Goal: Information Seeking & Learning: Compare options

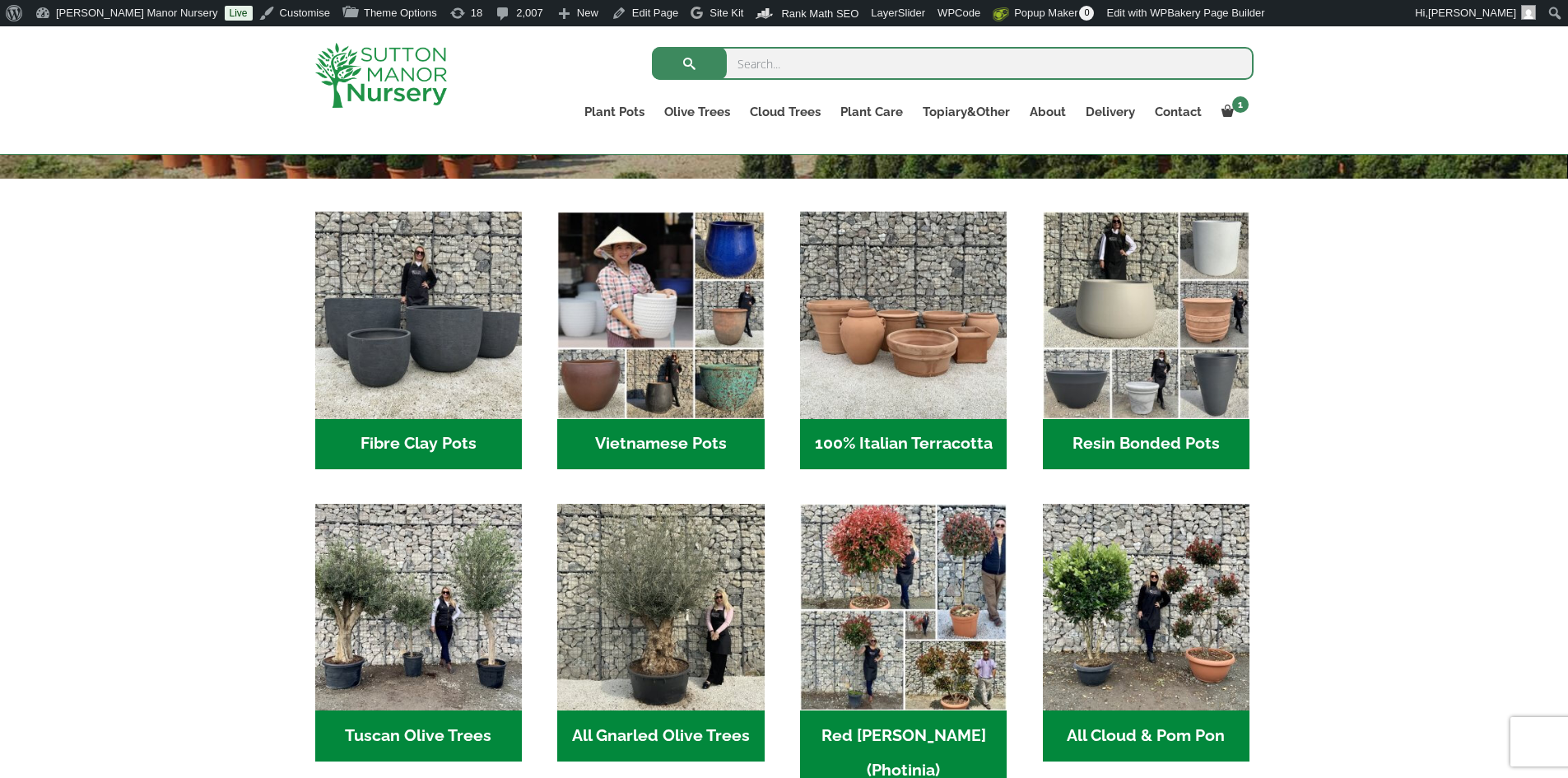
click at [1119, 437] on h2 "Resin Bonded Pots (218)" at bounding box center [1146, 444] width 207 height 51
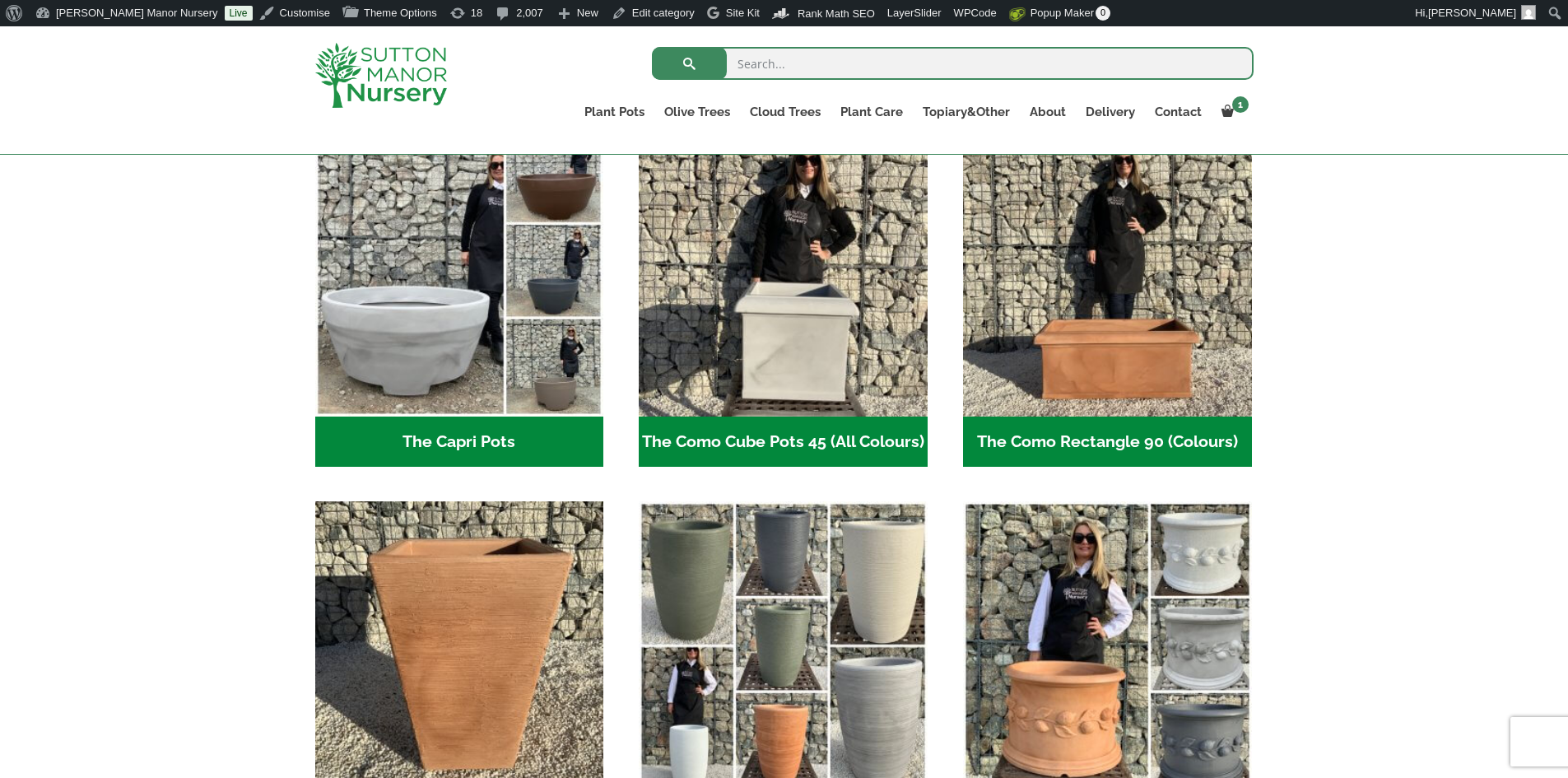
scroll to position [823, 0]
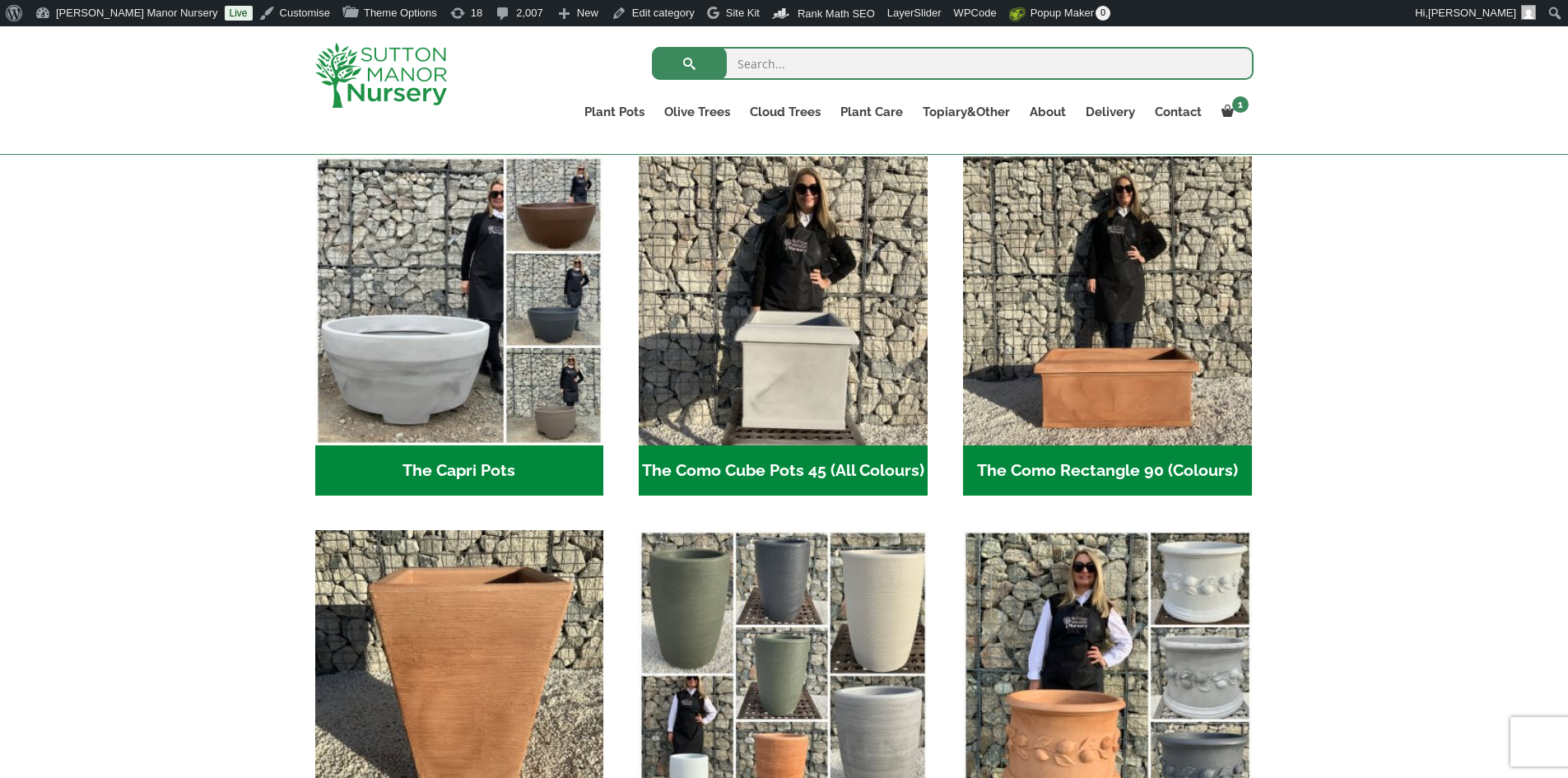
click at [513, 465] on h2 "The Capri Pots (34)" at bounding box center [459, 470] width 289 height 51
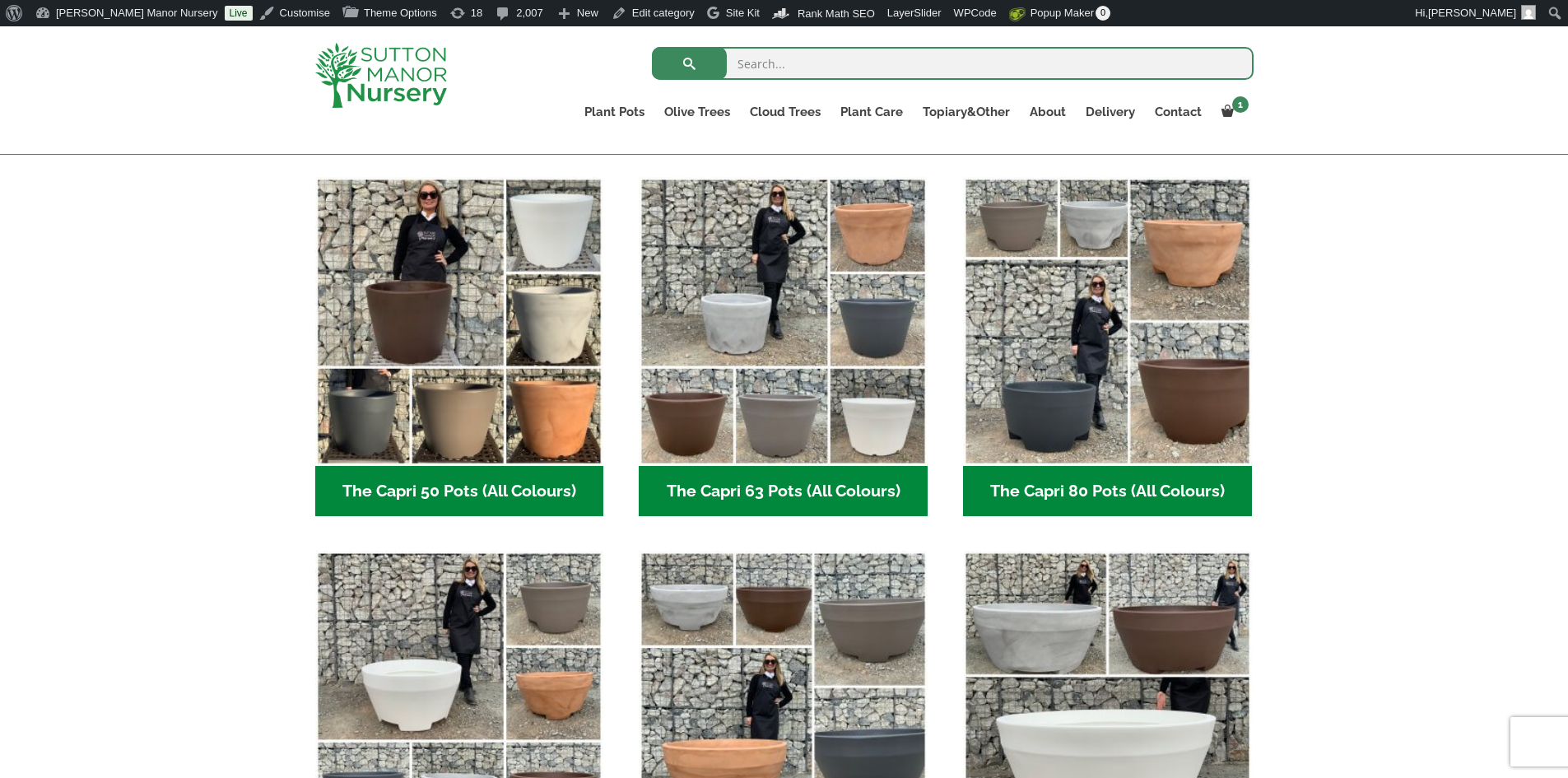
scroll to position [576, 0]
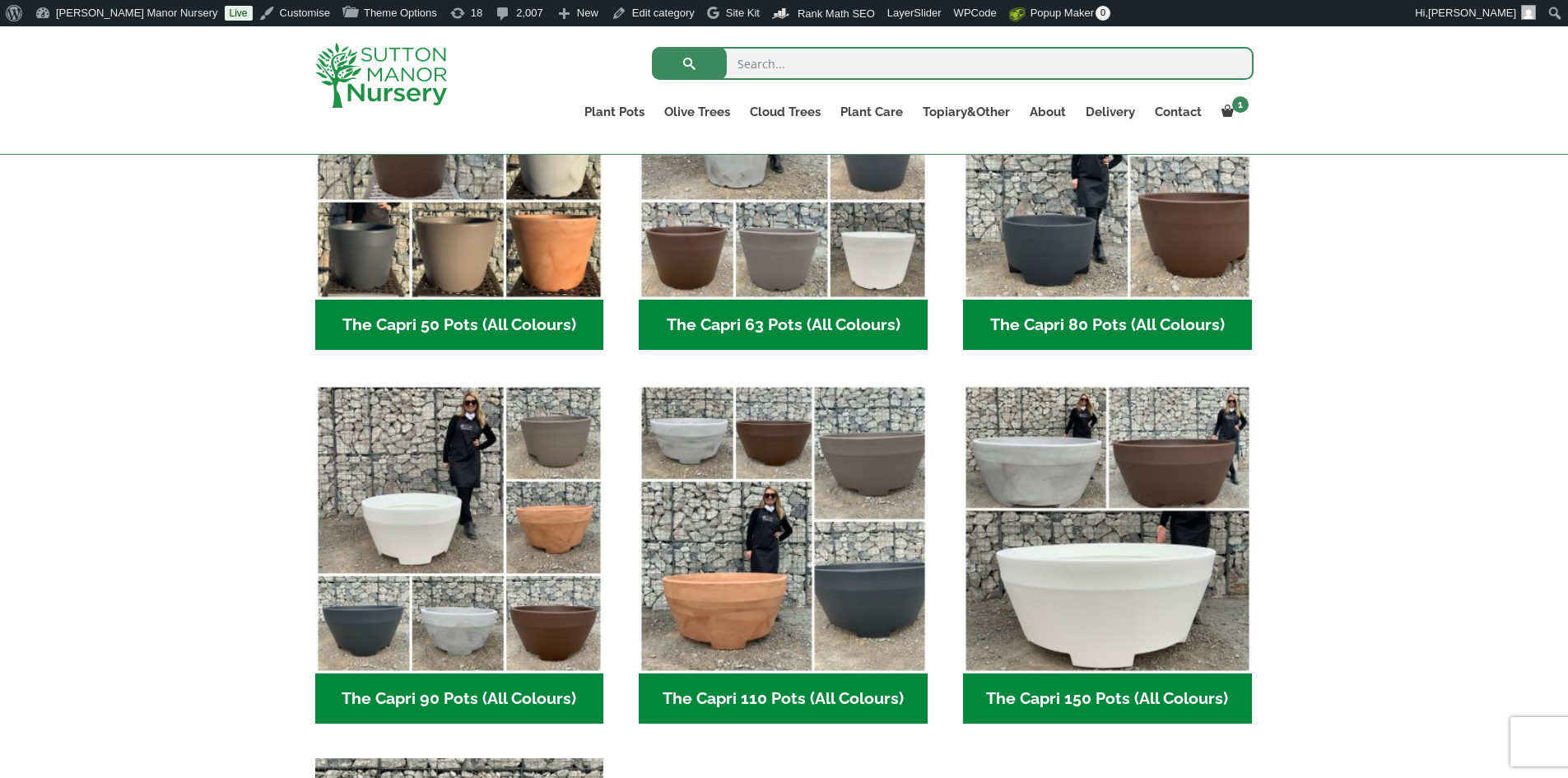
click at [770, 695] on h2 "The Capri 110 Pots (All Colours) (5)" at bounding box center [783, 698] width 289 height 51
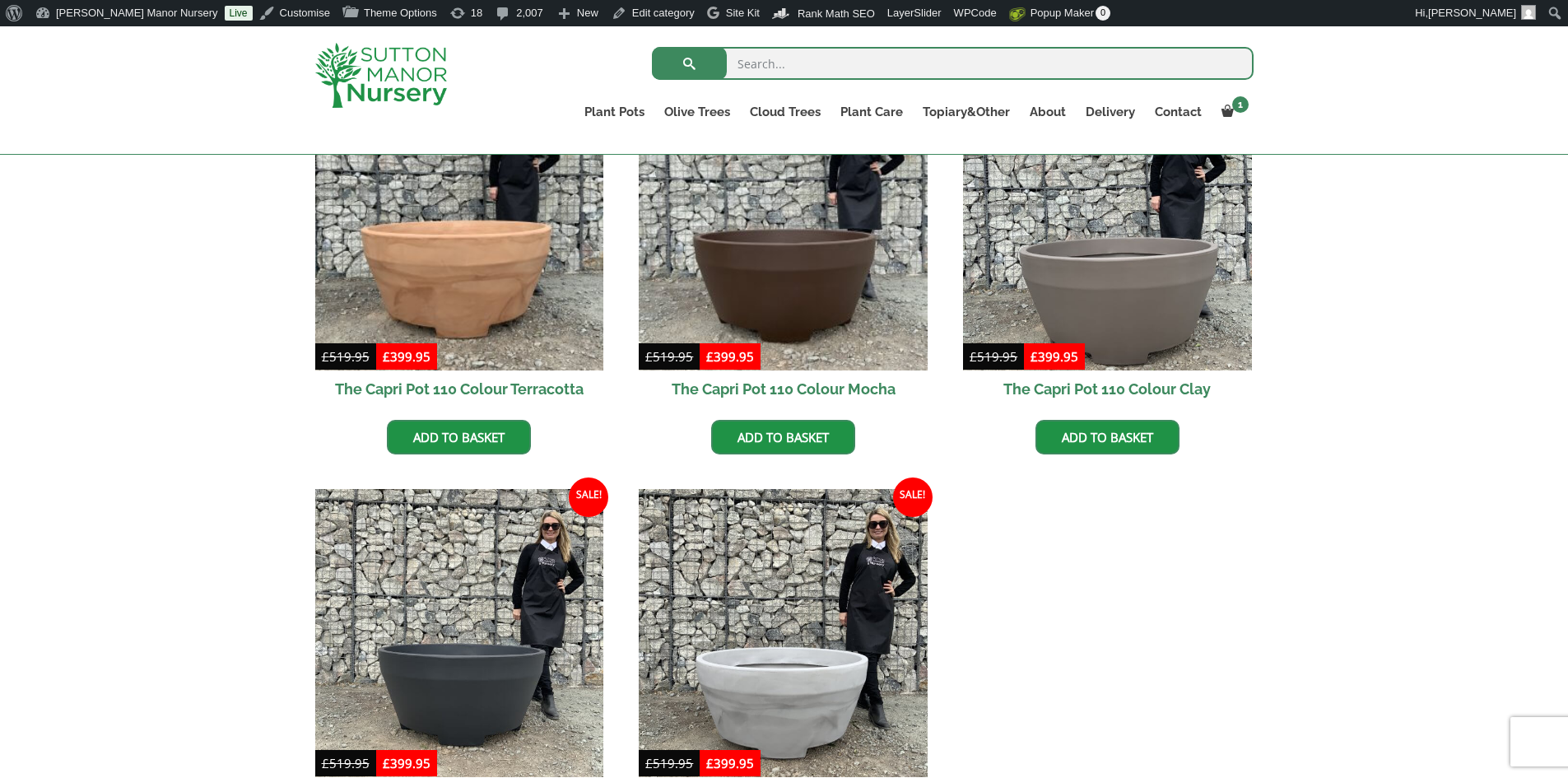
scroll to position [329, 0]
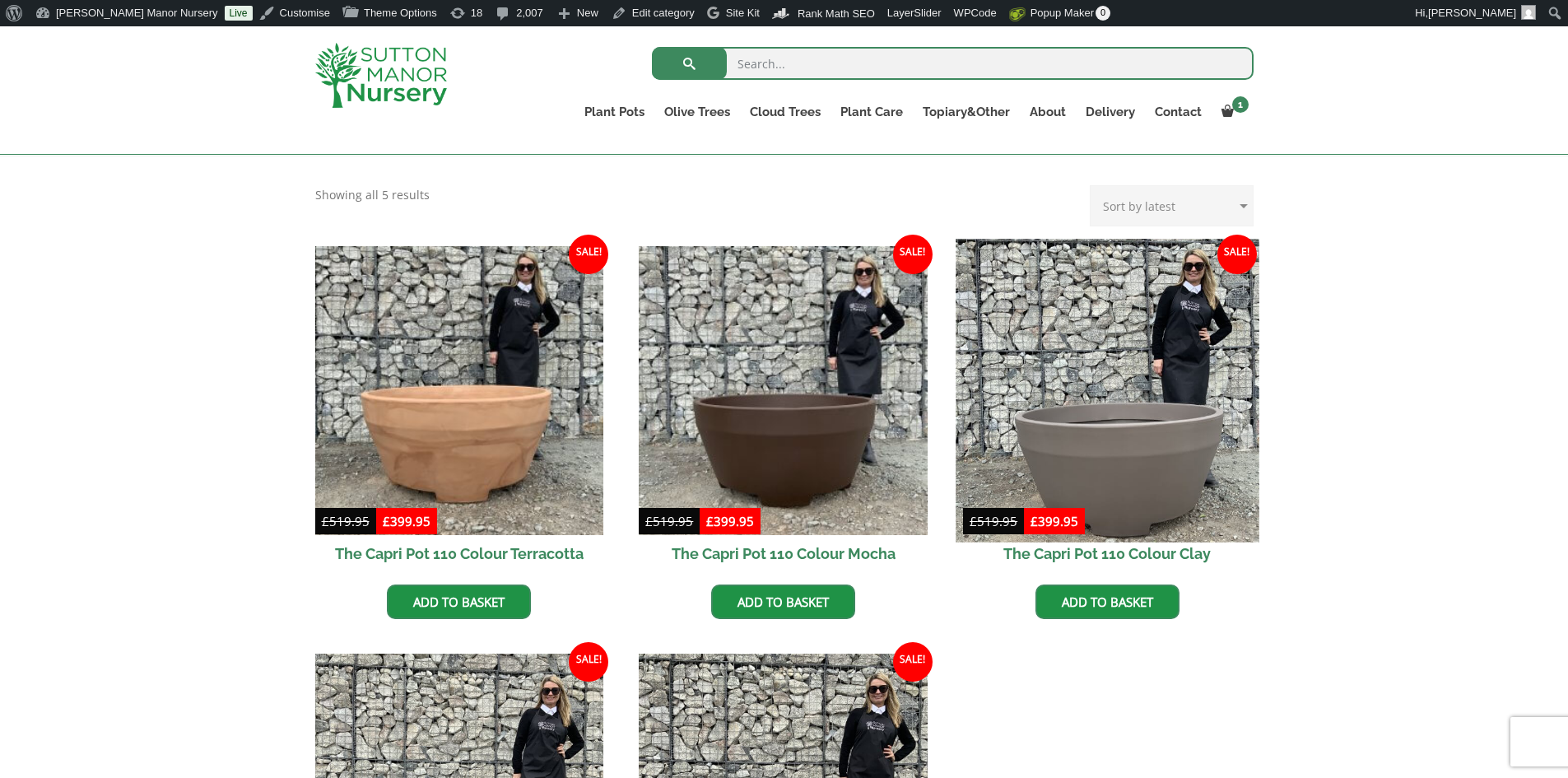
click at [1142, 408] on img at bounding box center [1107, 389] width 302 height 302
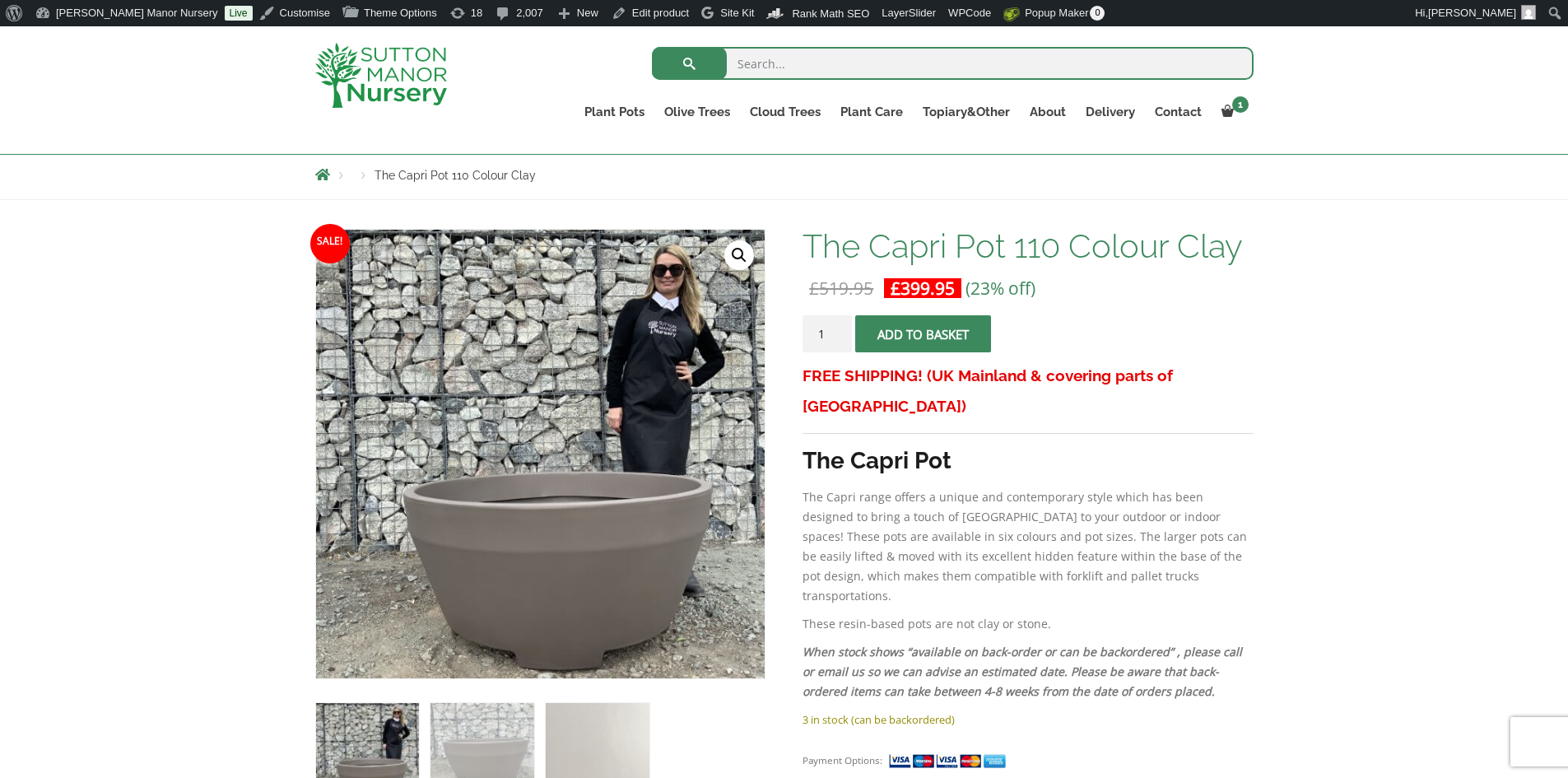
scroll to position [82, 0]
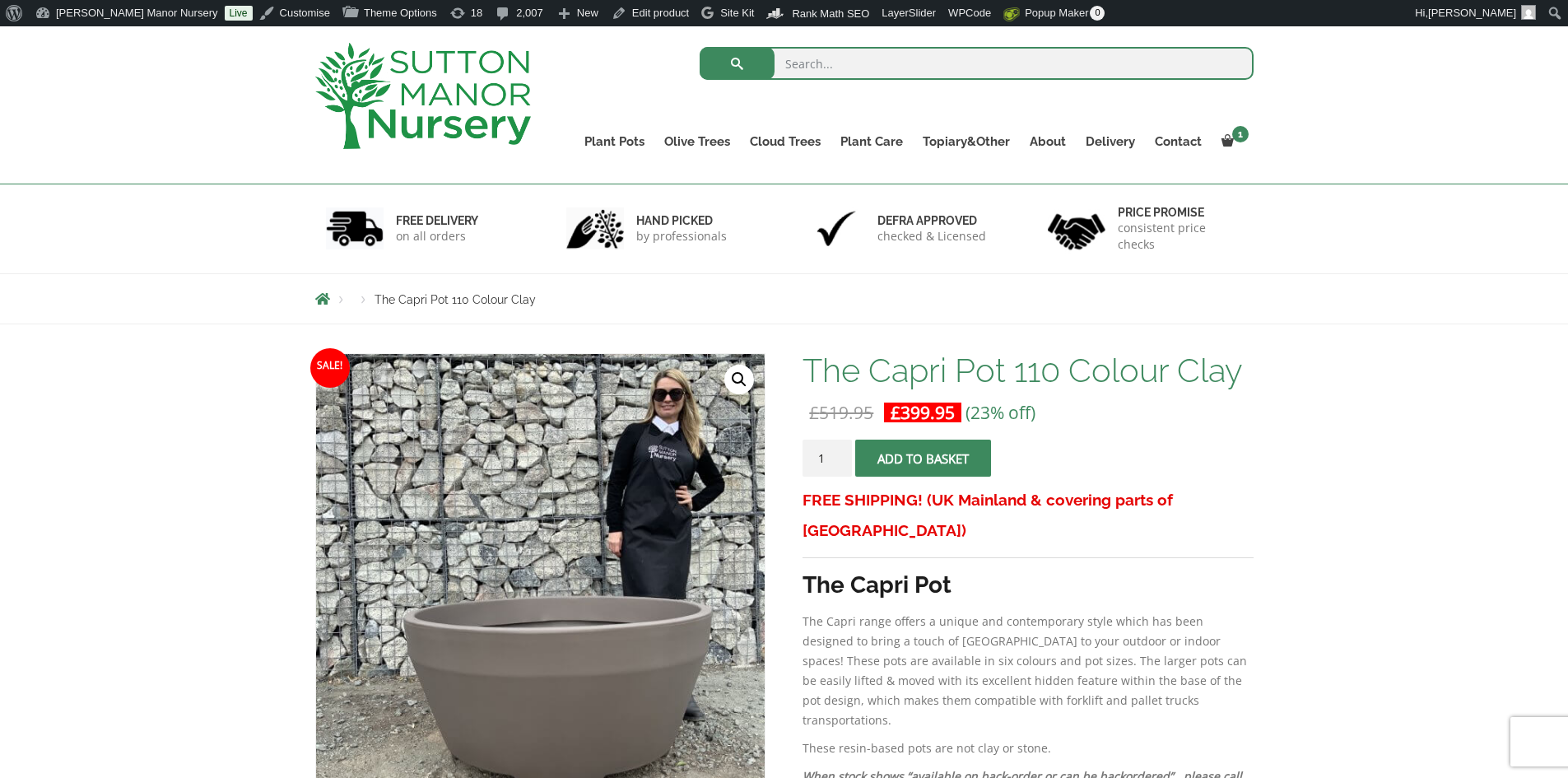
click at [489, 95] on img at bounding box center [422, 96] width 215 height 106
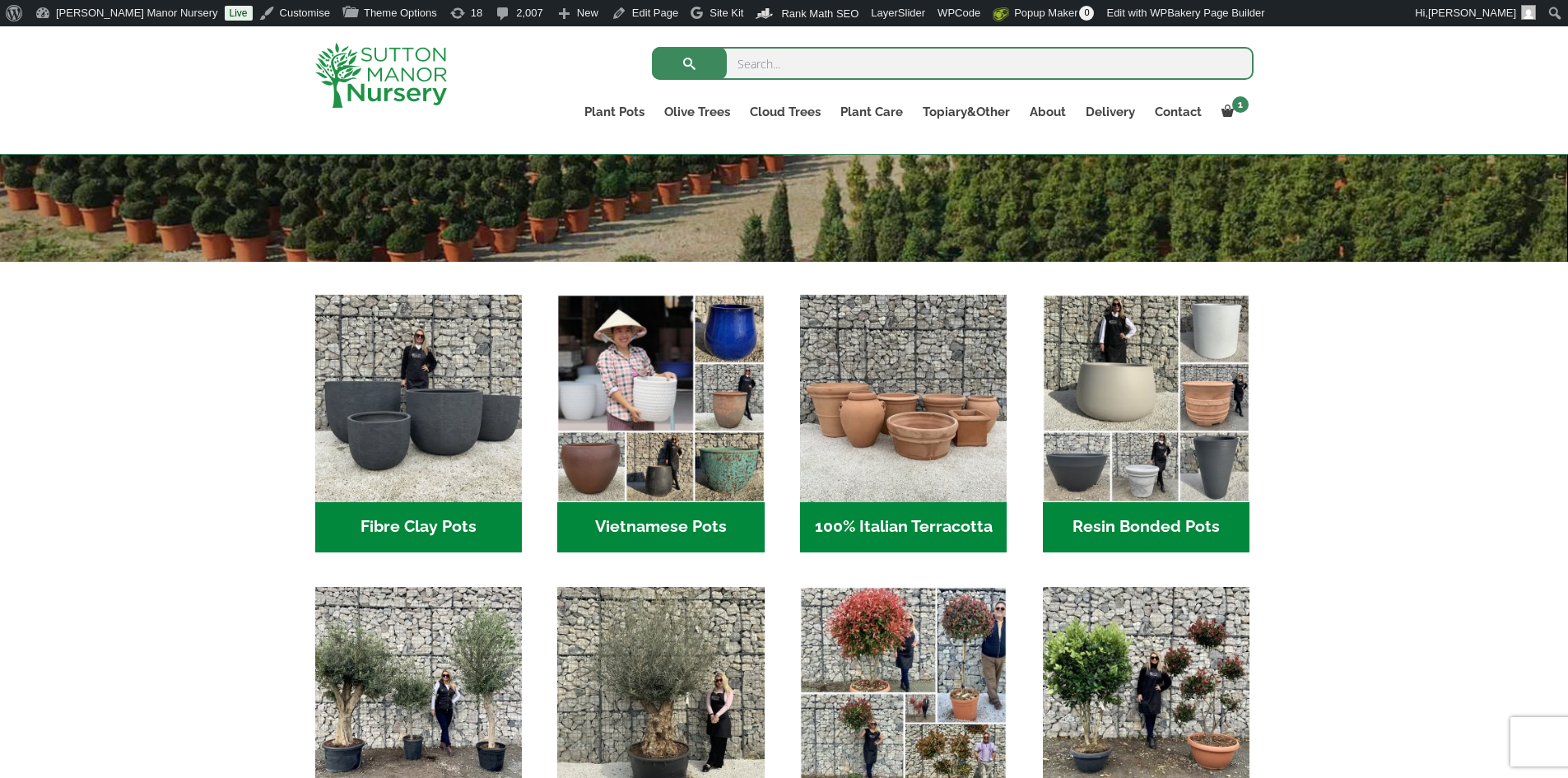
scroll to position [411, 0]
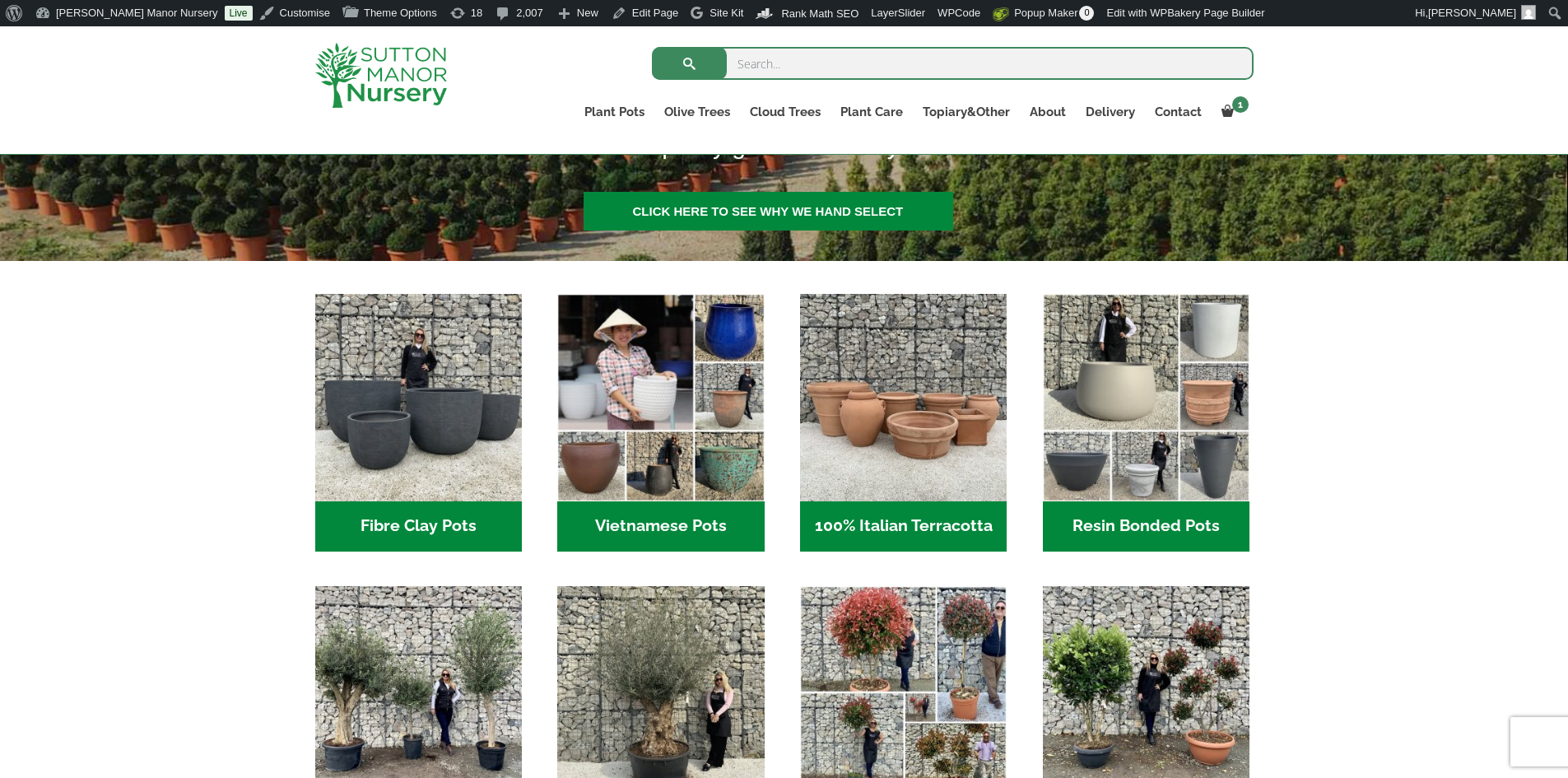
click at [1134, 525] on h2 "Resin Bonded Pots (218)" at bounding box center [1146, 526] width 207 height 51
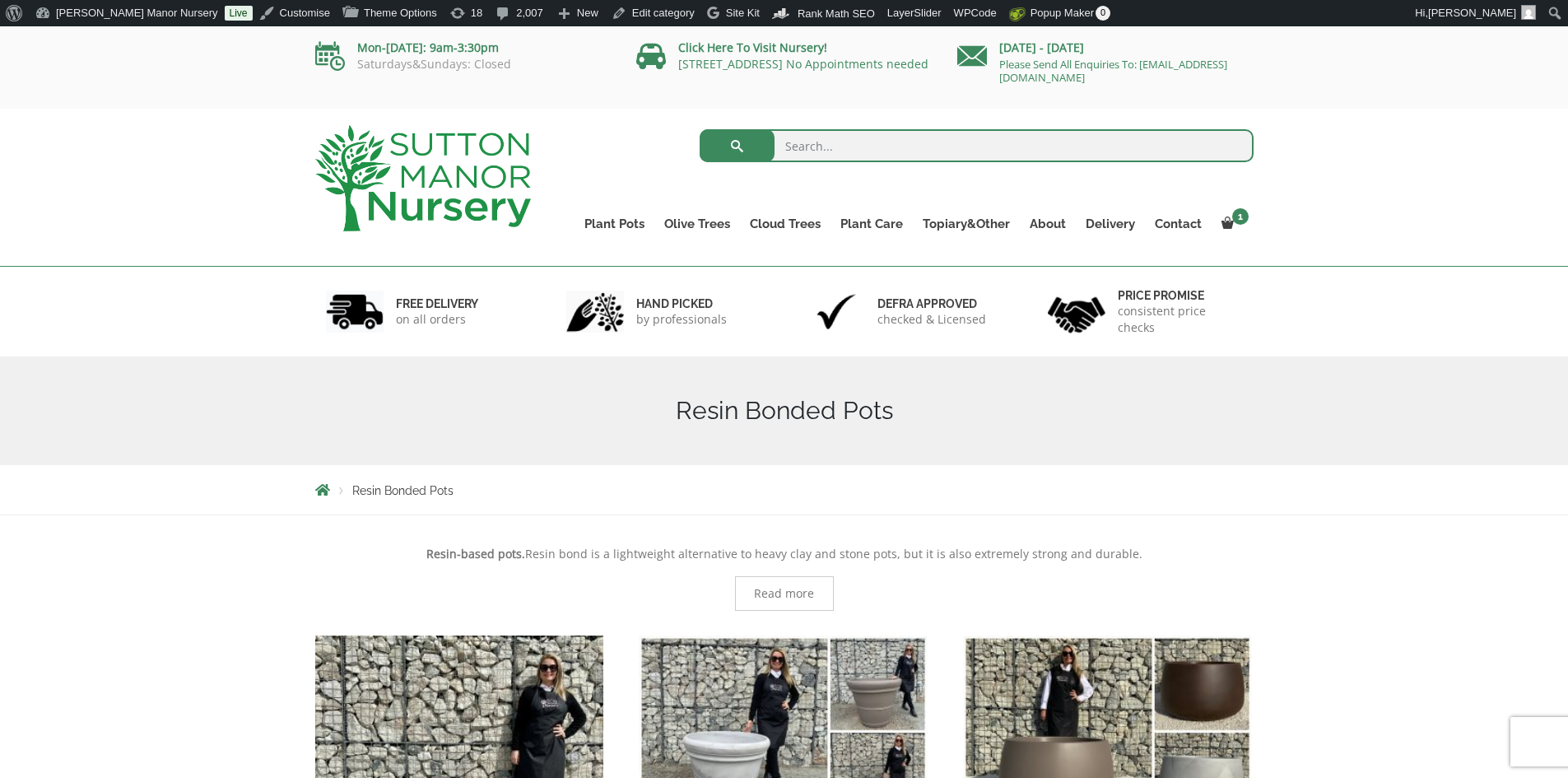
click at [475, 188] on img at bounding box center [422, 178] width 215 height 106
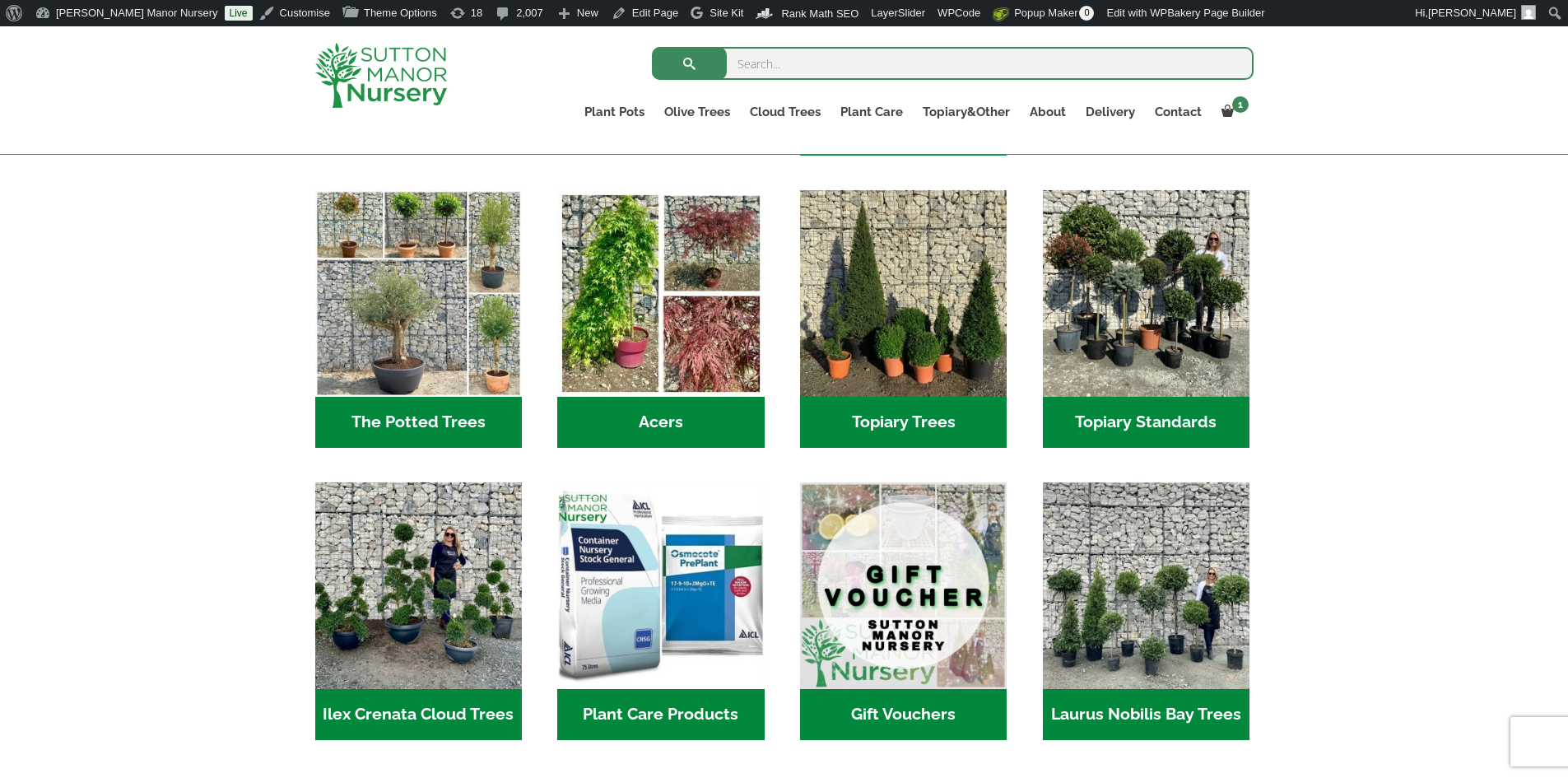
scroll to position [1317, 0]
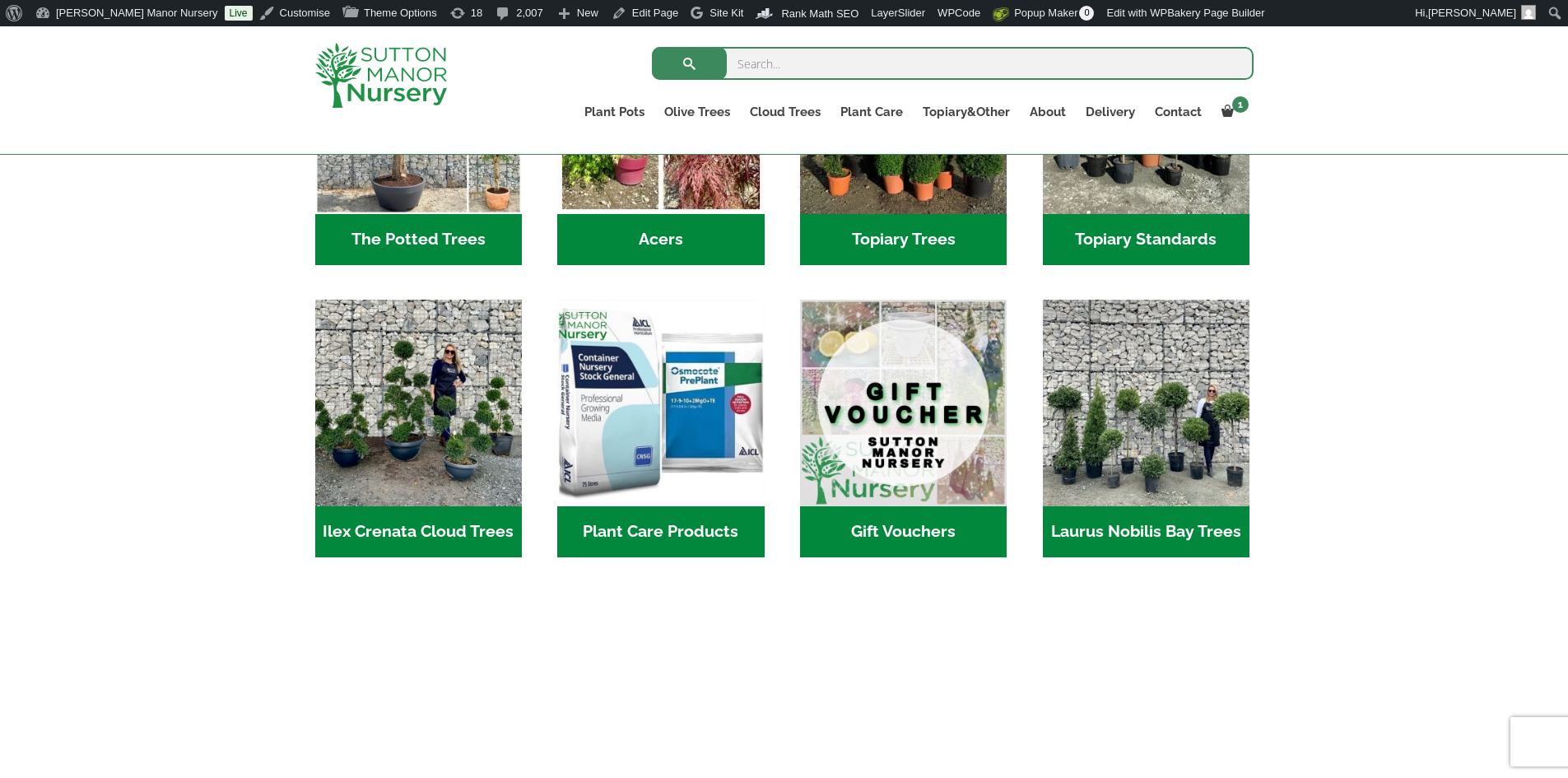
click at [669, 506] on h2 "Plant Care Products (4)" at bounding box center [661, 531] width 207 height 51
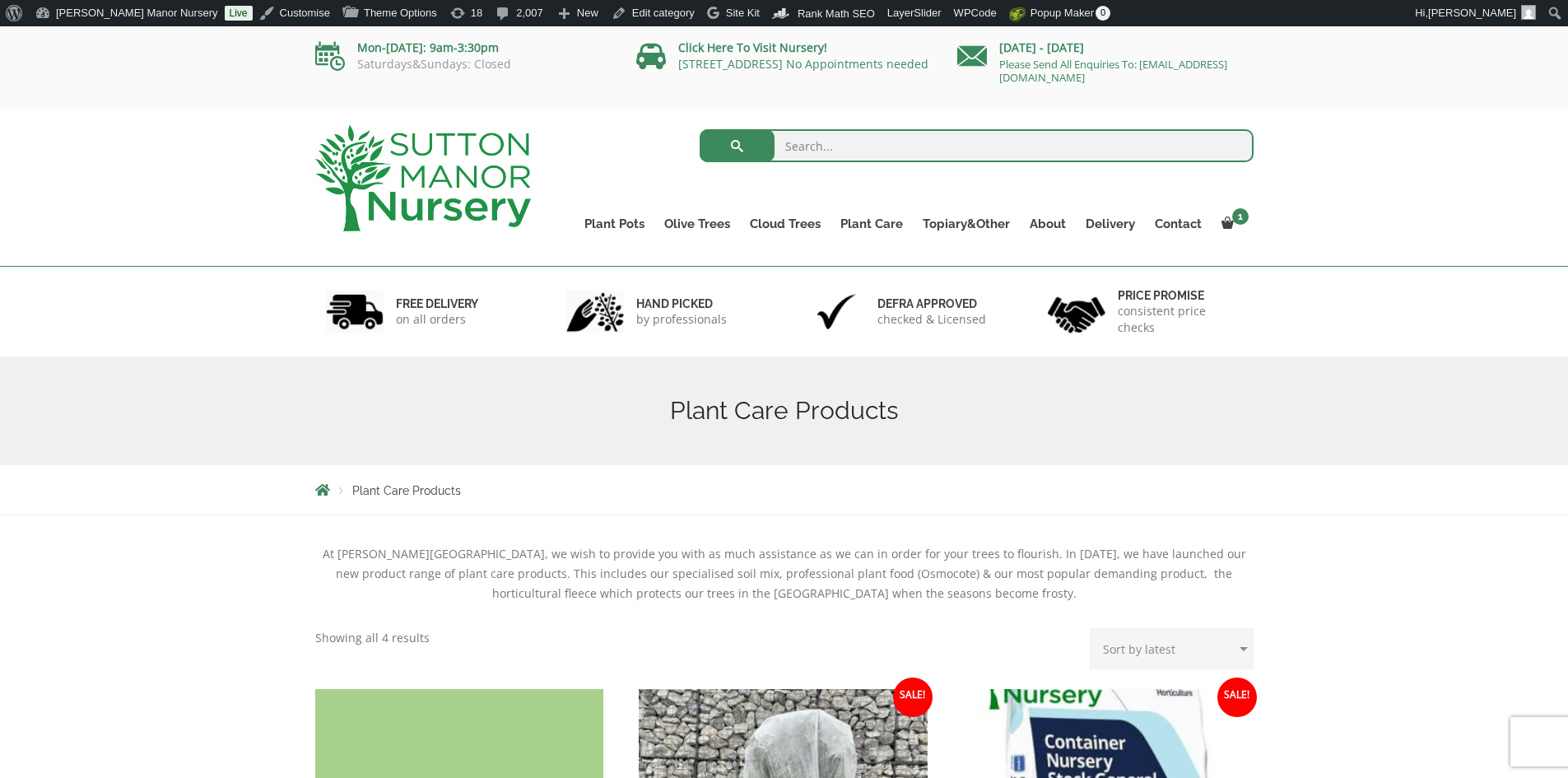
click at [453, 185] on img at bounding box center [422, 178] width 215 height 106
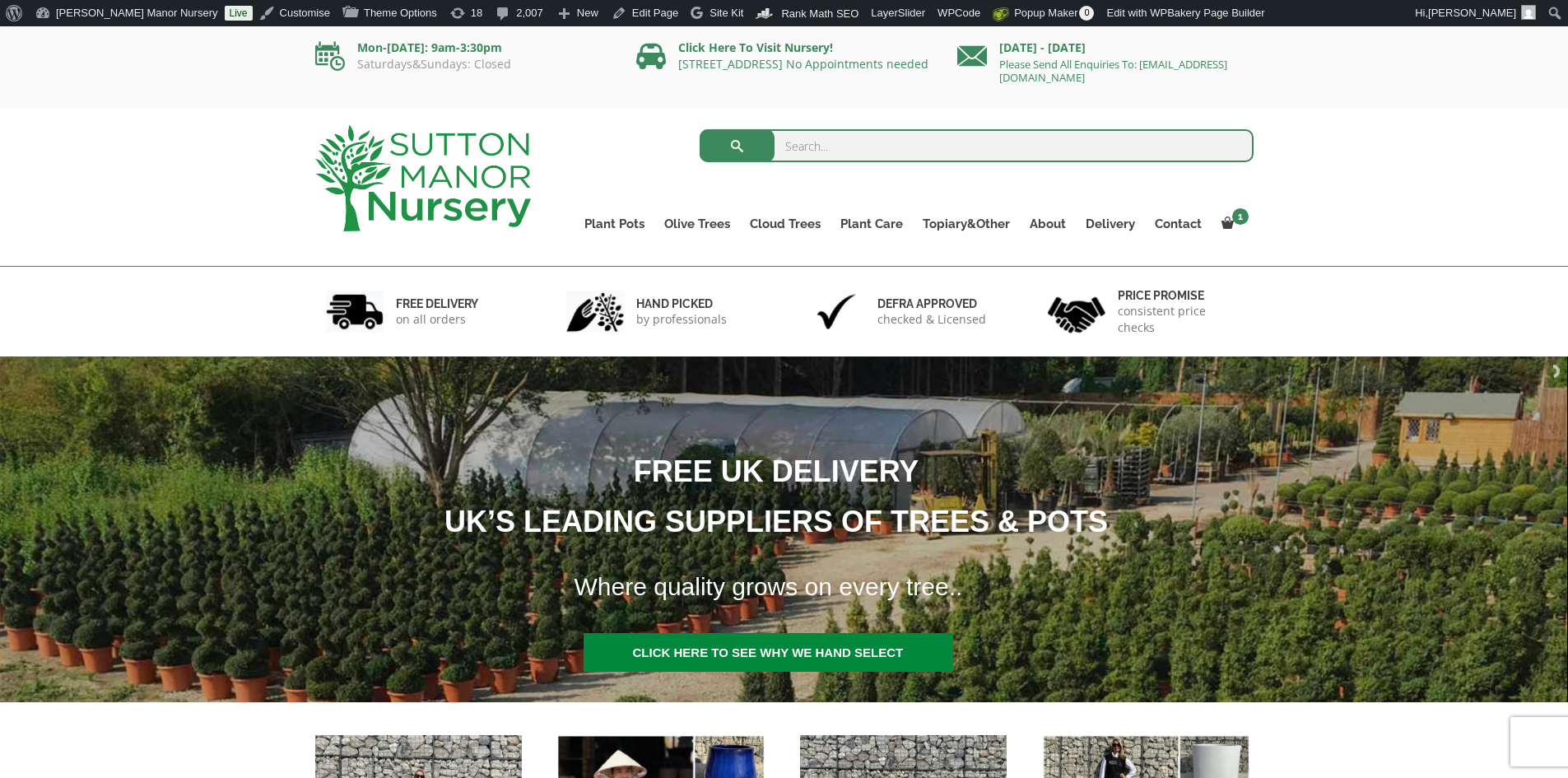
click at [799, 148] on input "search" at bounding box center [976, 145] width 554 height 33
type input "s"
click at [808, 143] on input "search" at bounding box center [976, 145] width 554 height 33
type input "#"
type input "h"
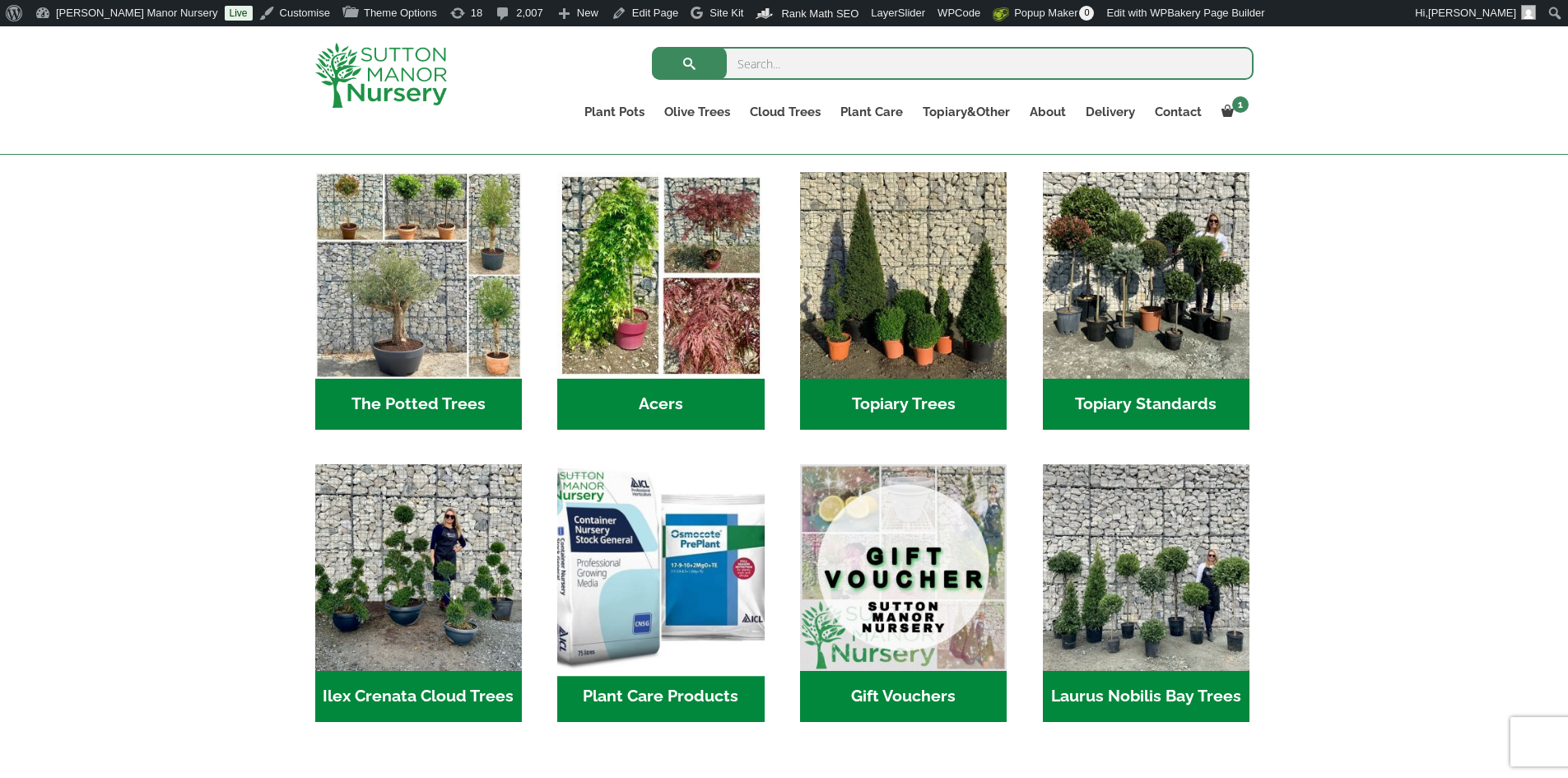
scroll to position [1399, 0]
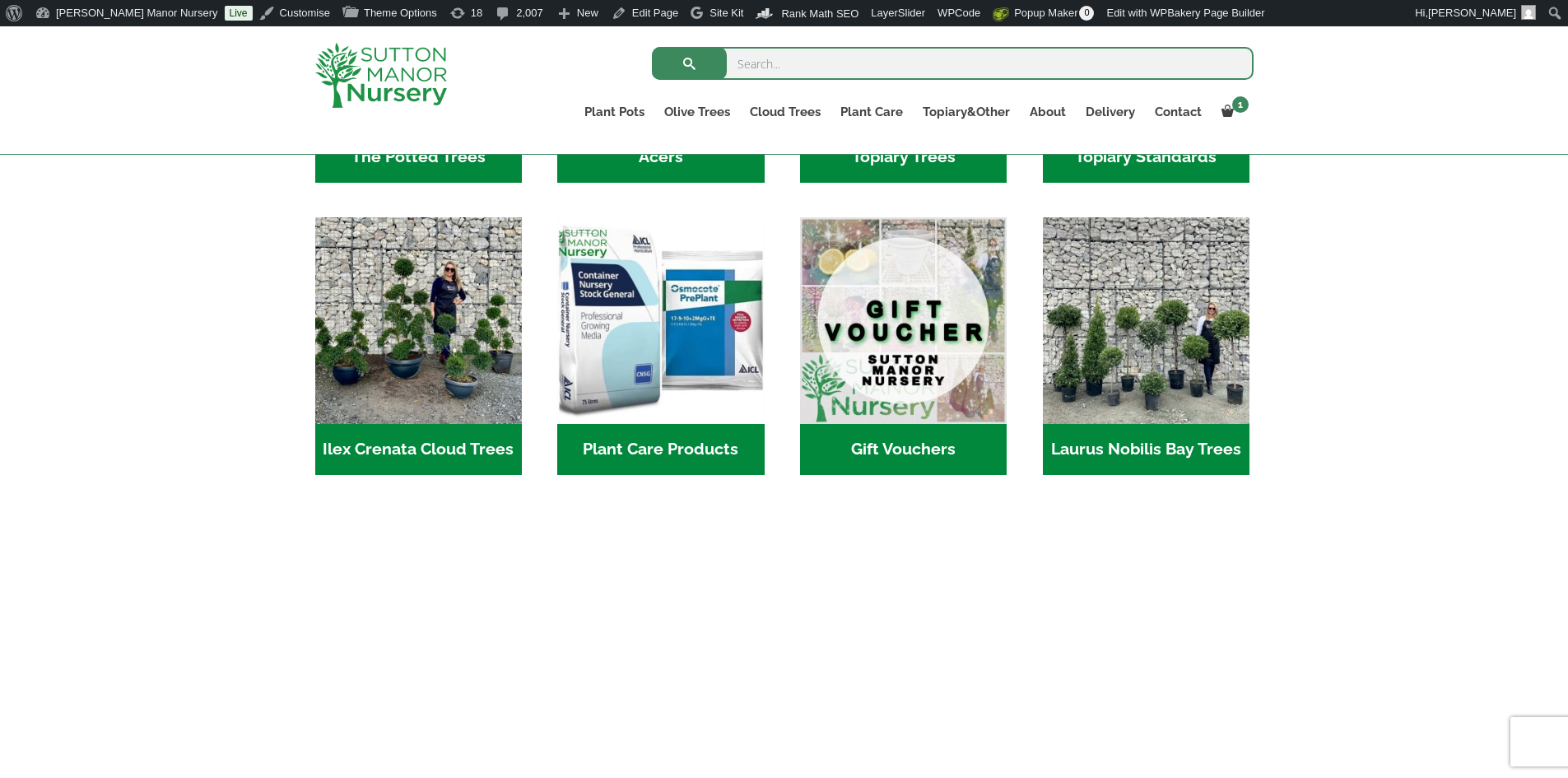
click at [684, 424] on h2 "Plant Care Products (4)" at bounding box center [661, 449] width 207 height 51
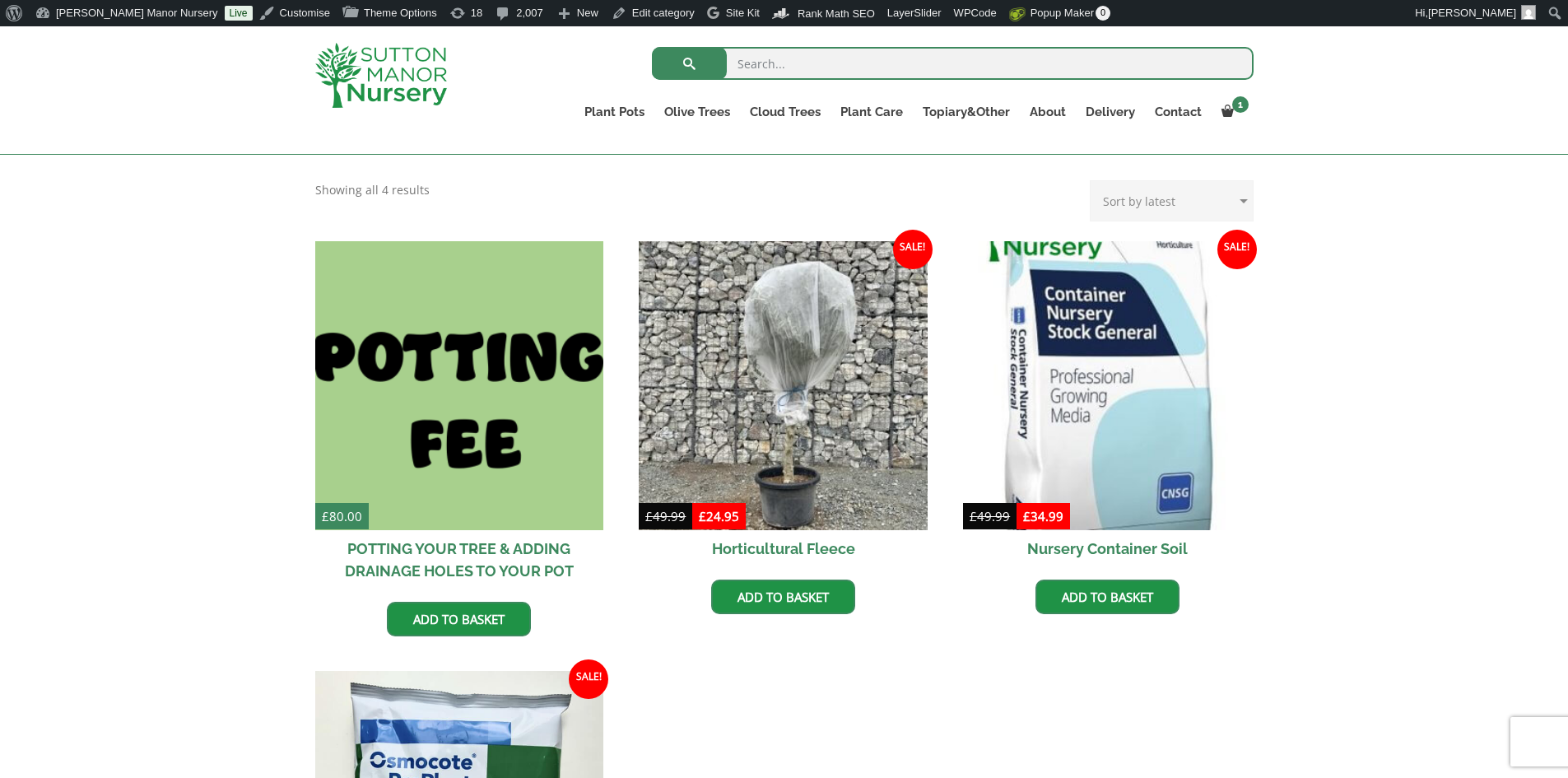
scroll to position [329, 0]
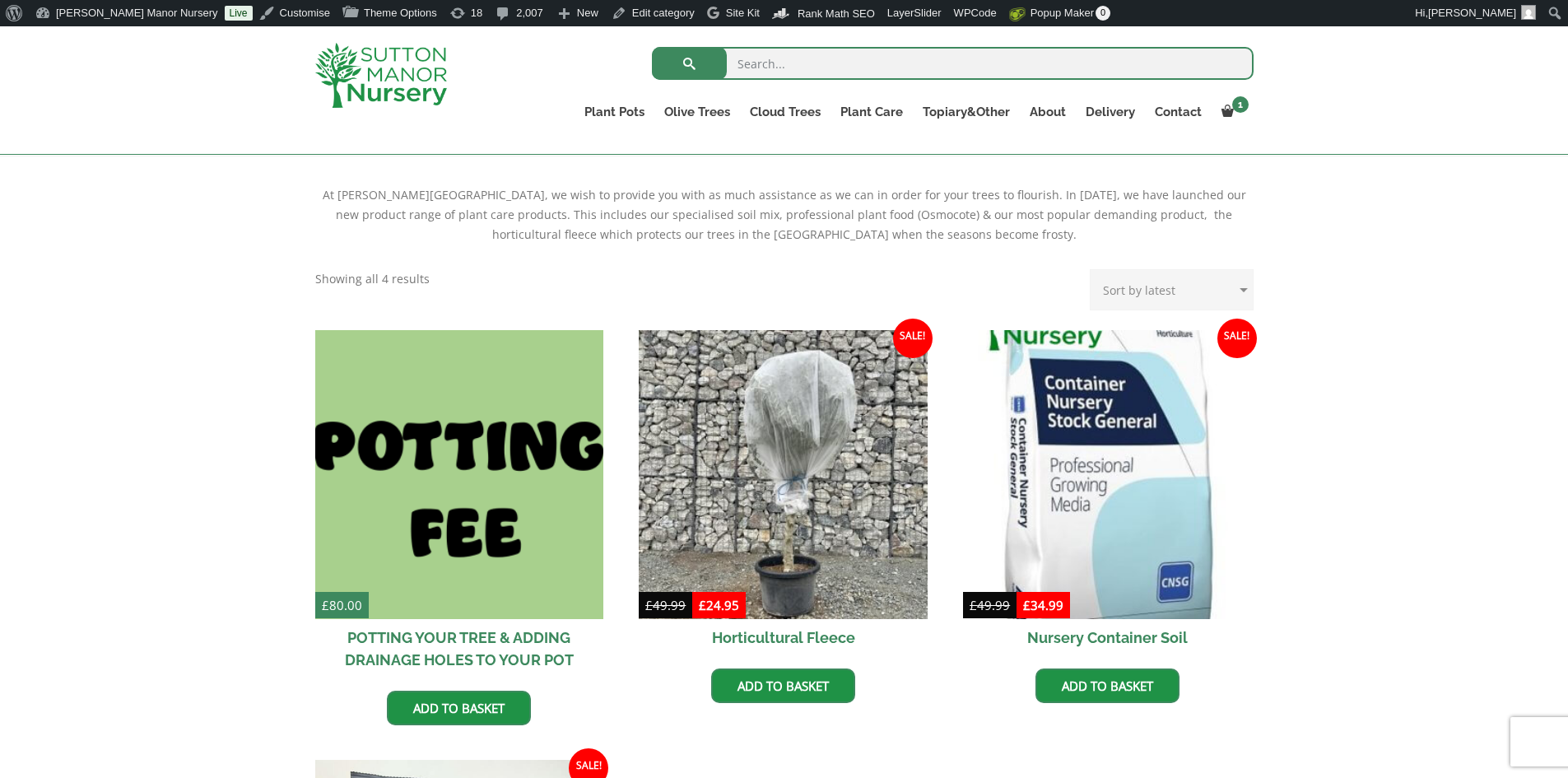
click at [426, 79] on img at bounding box center [381, 76] width 132 height 65
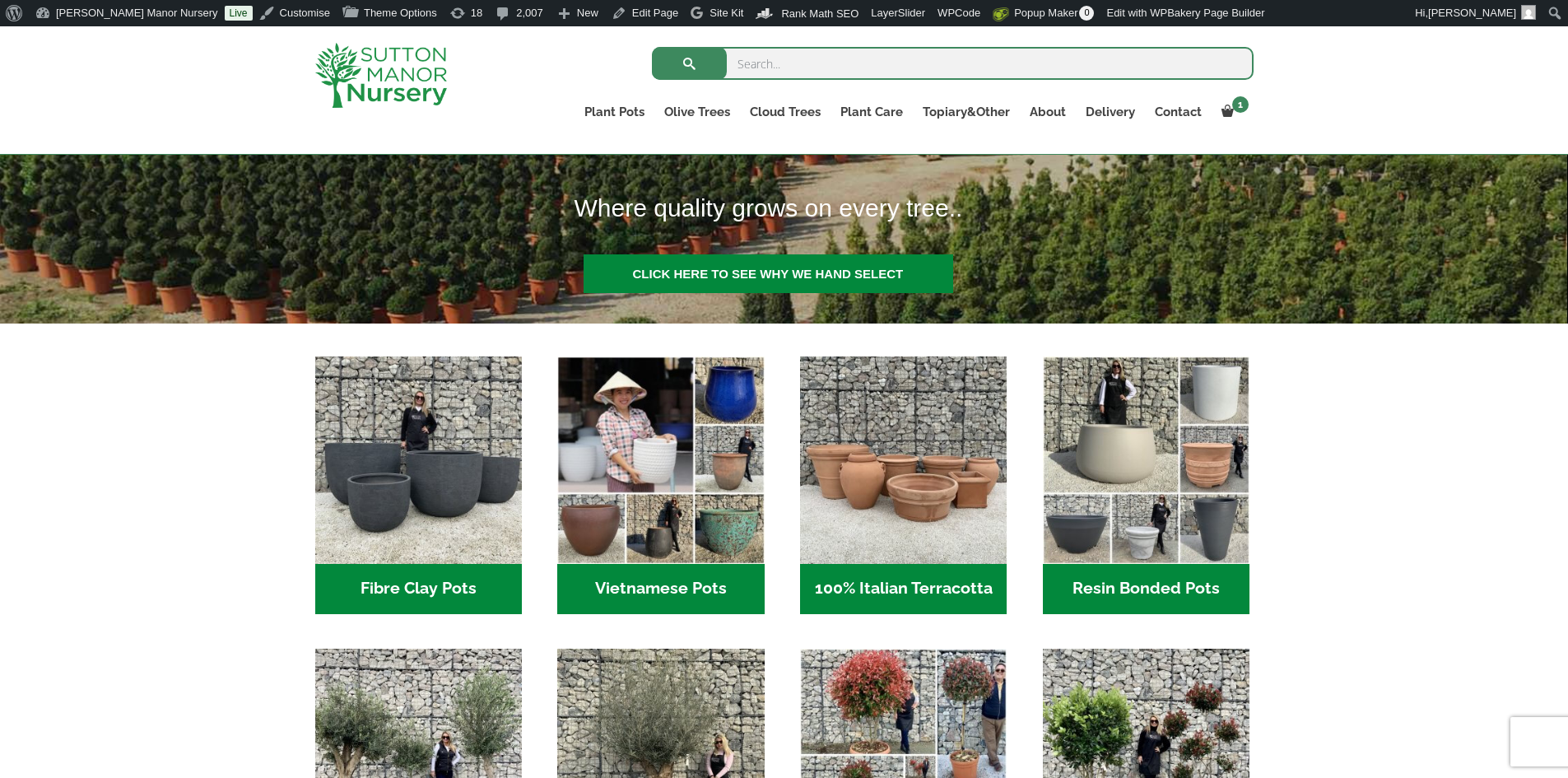
scroll to position [494, 0]
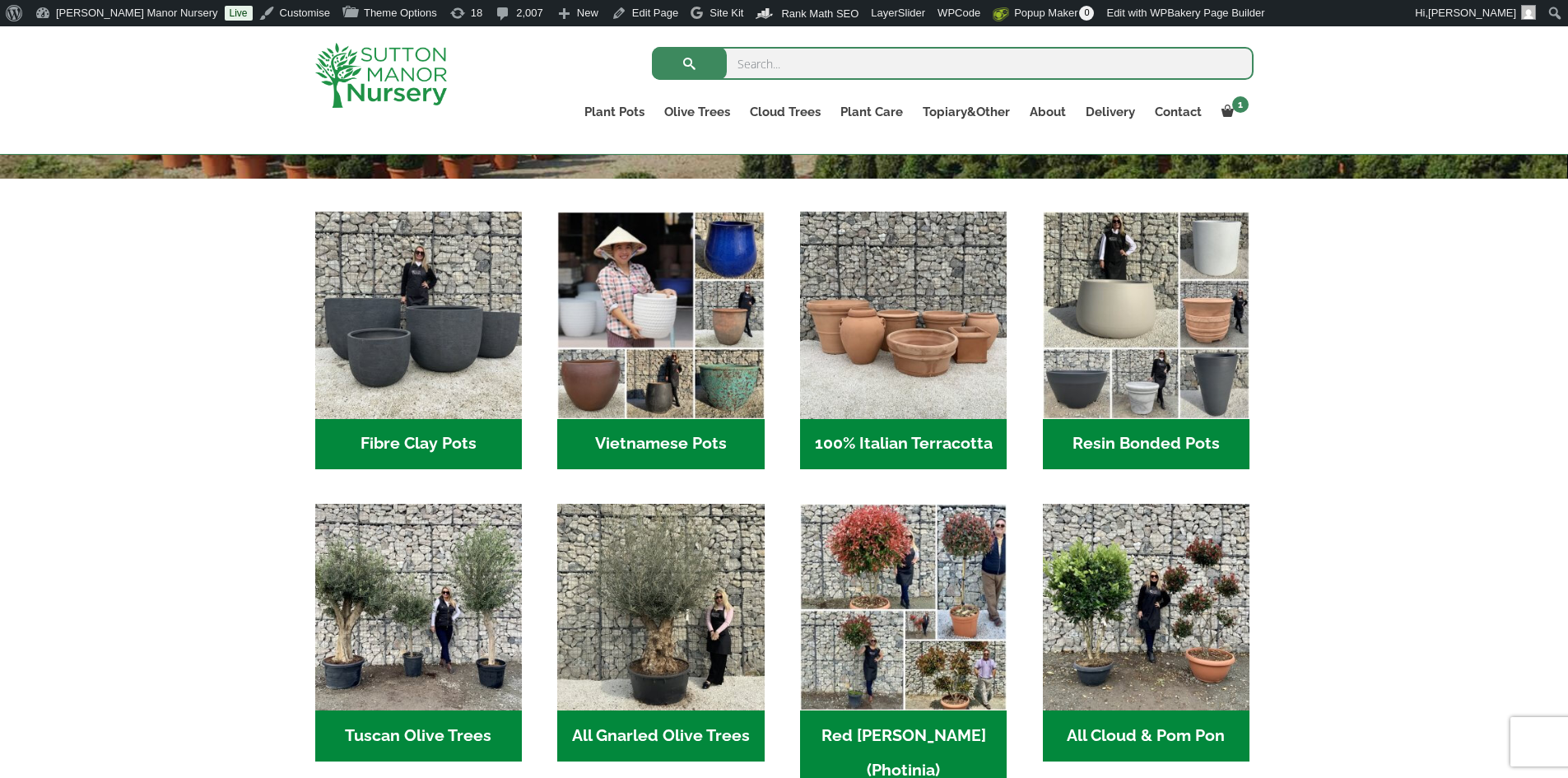
click at [1165, 448] on h2 "Resin Bonded Pots (218)" at bounding box center [1146, 444] width 207 height 51
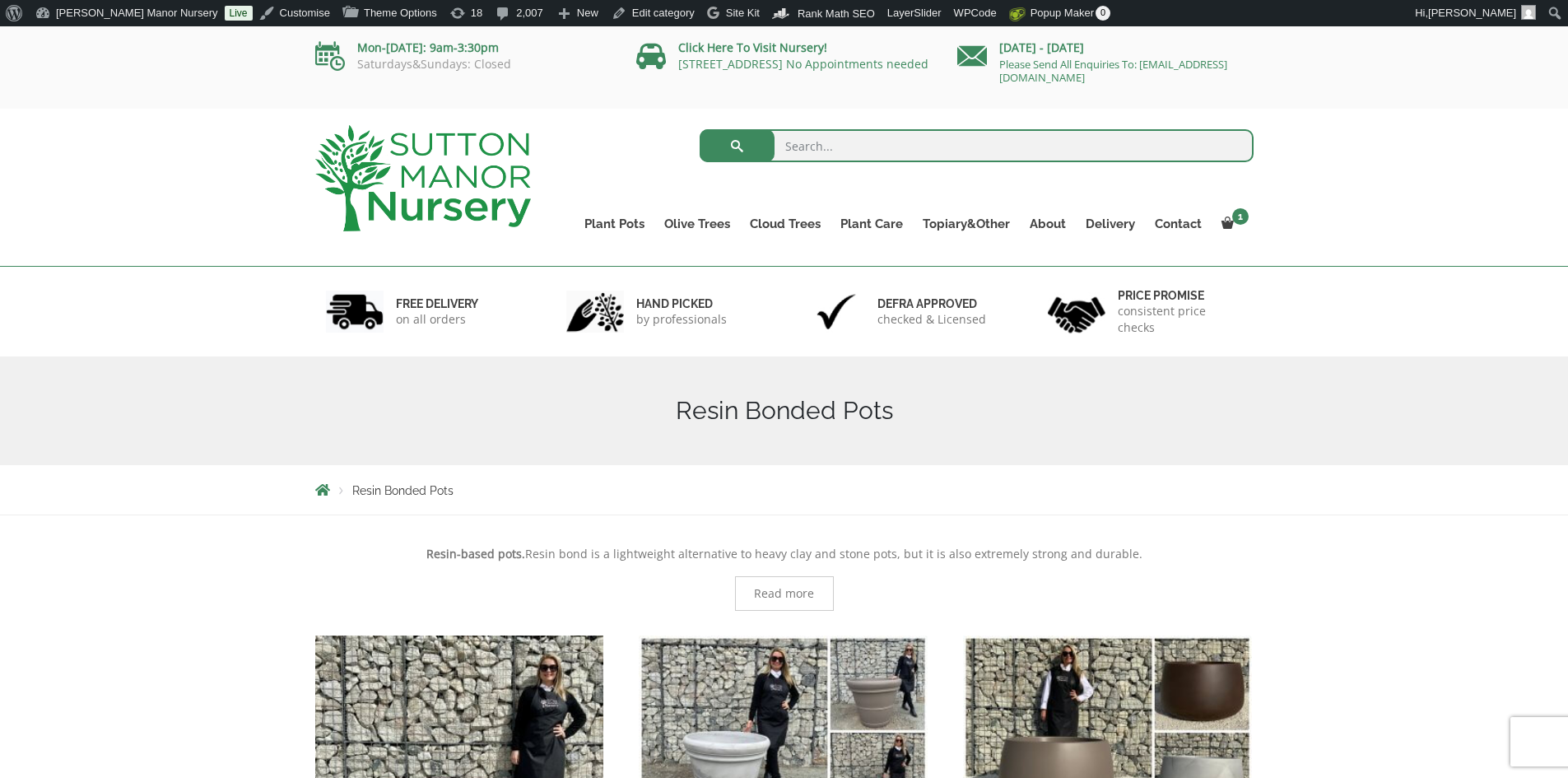
click at [445, 185] on img at bounding box center [422, 178] width 215 height 106
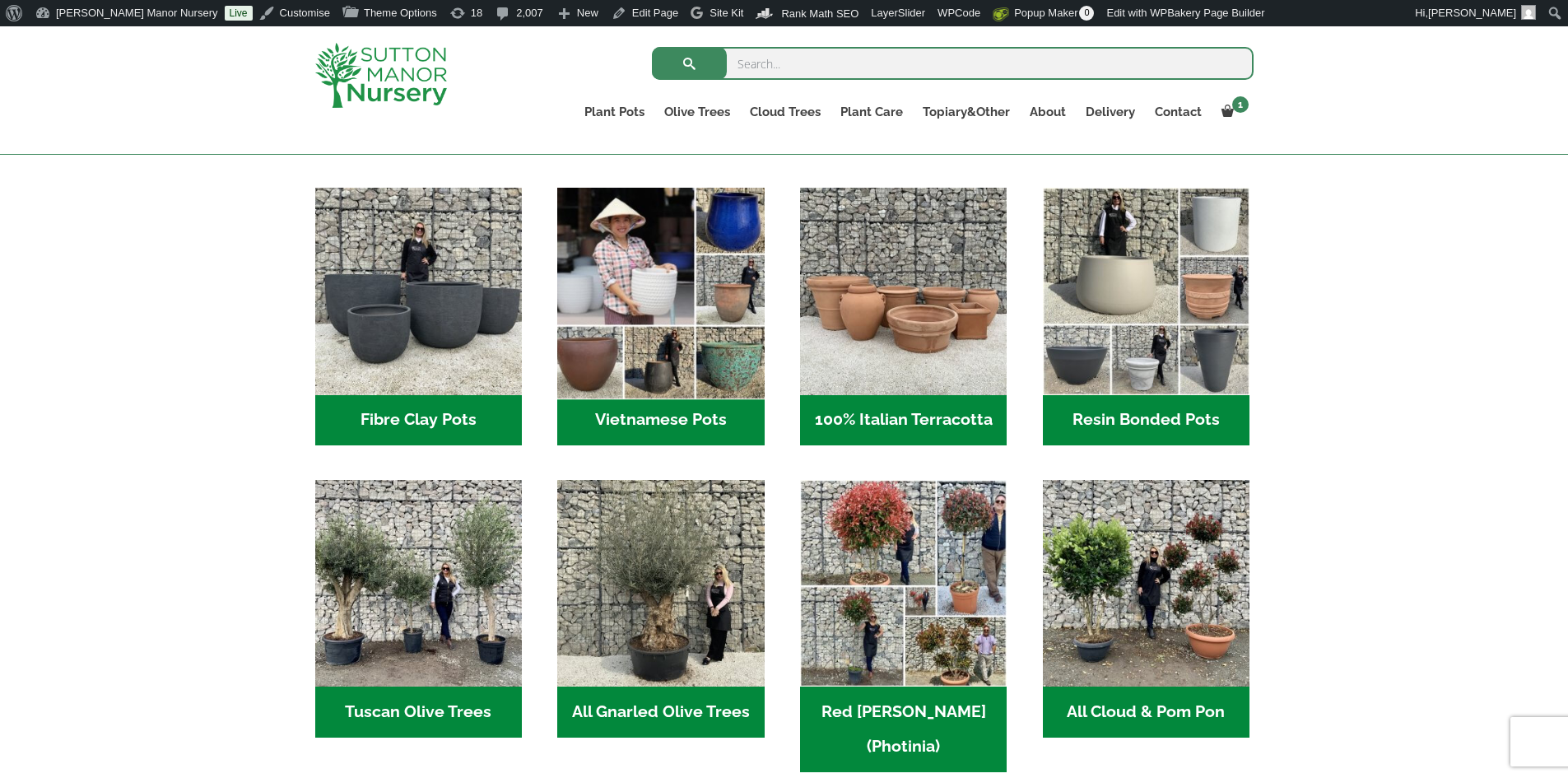
scroll to position [494, 0]
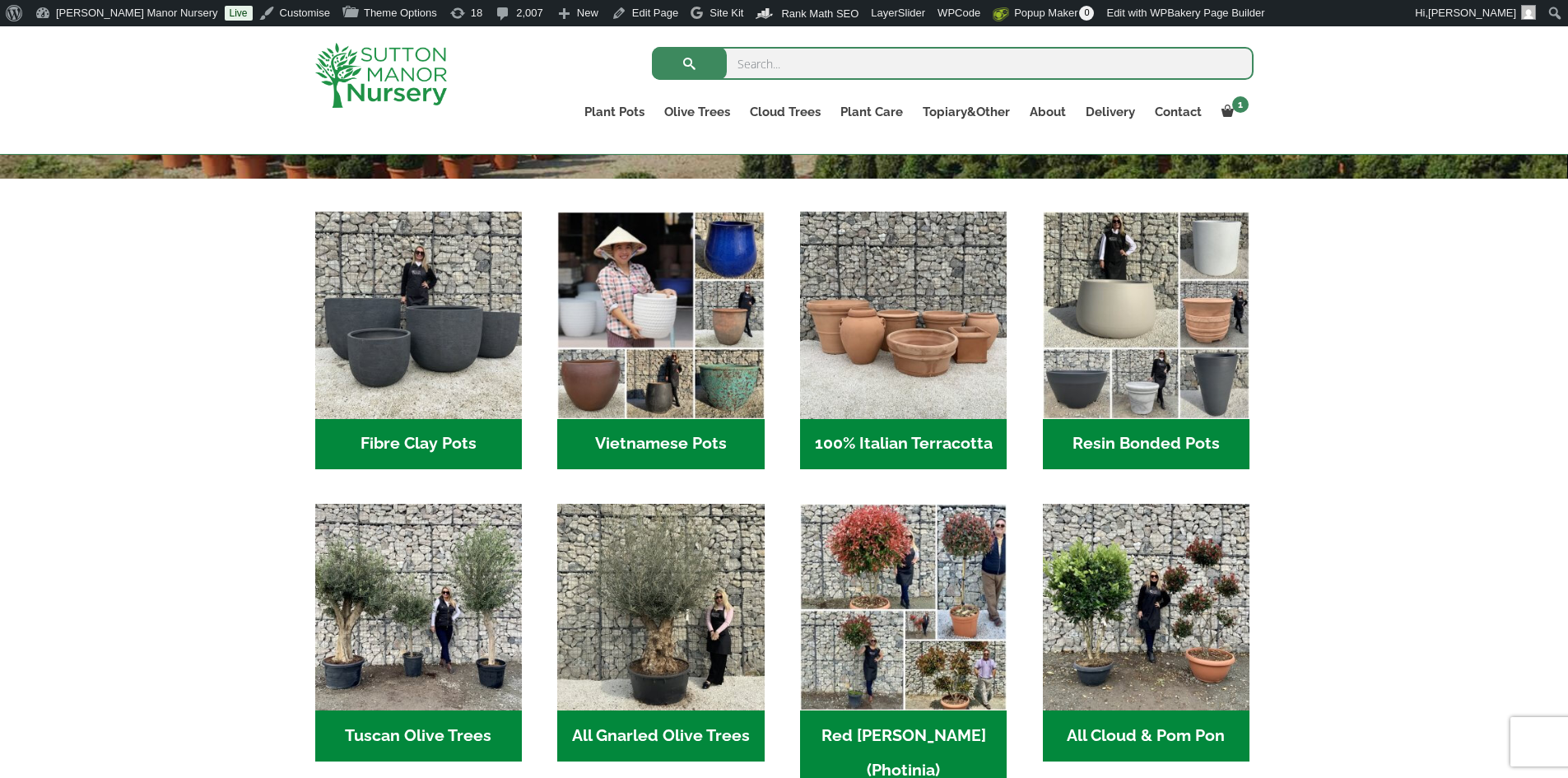
click at [1154, 445] on h2 "Resin Bonded Pots (218)" at bounding box center [1146, 444] width 207 height 51
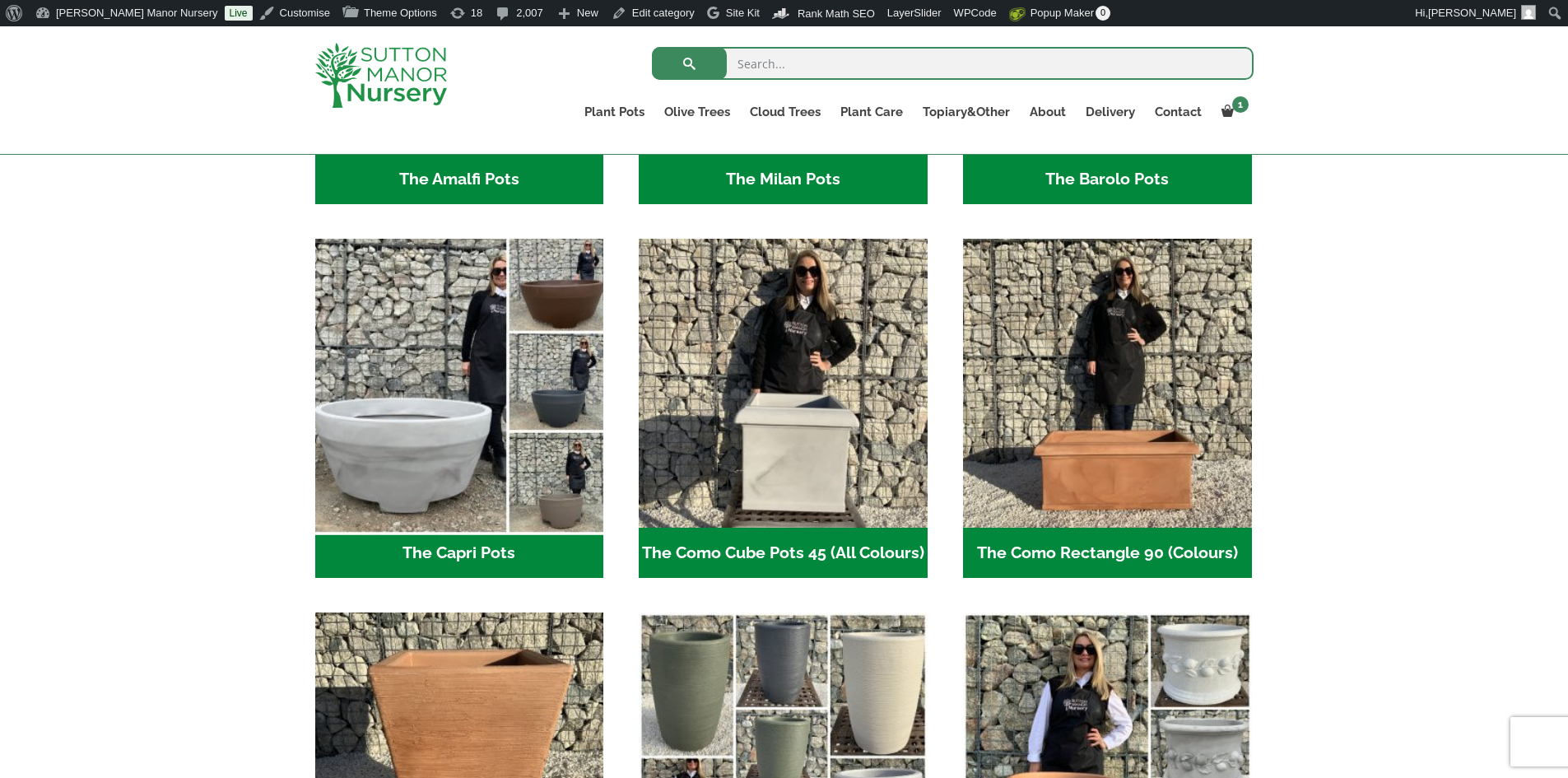
scroll to position [494, 0]
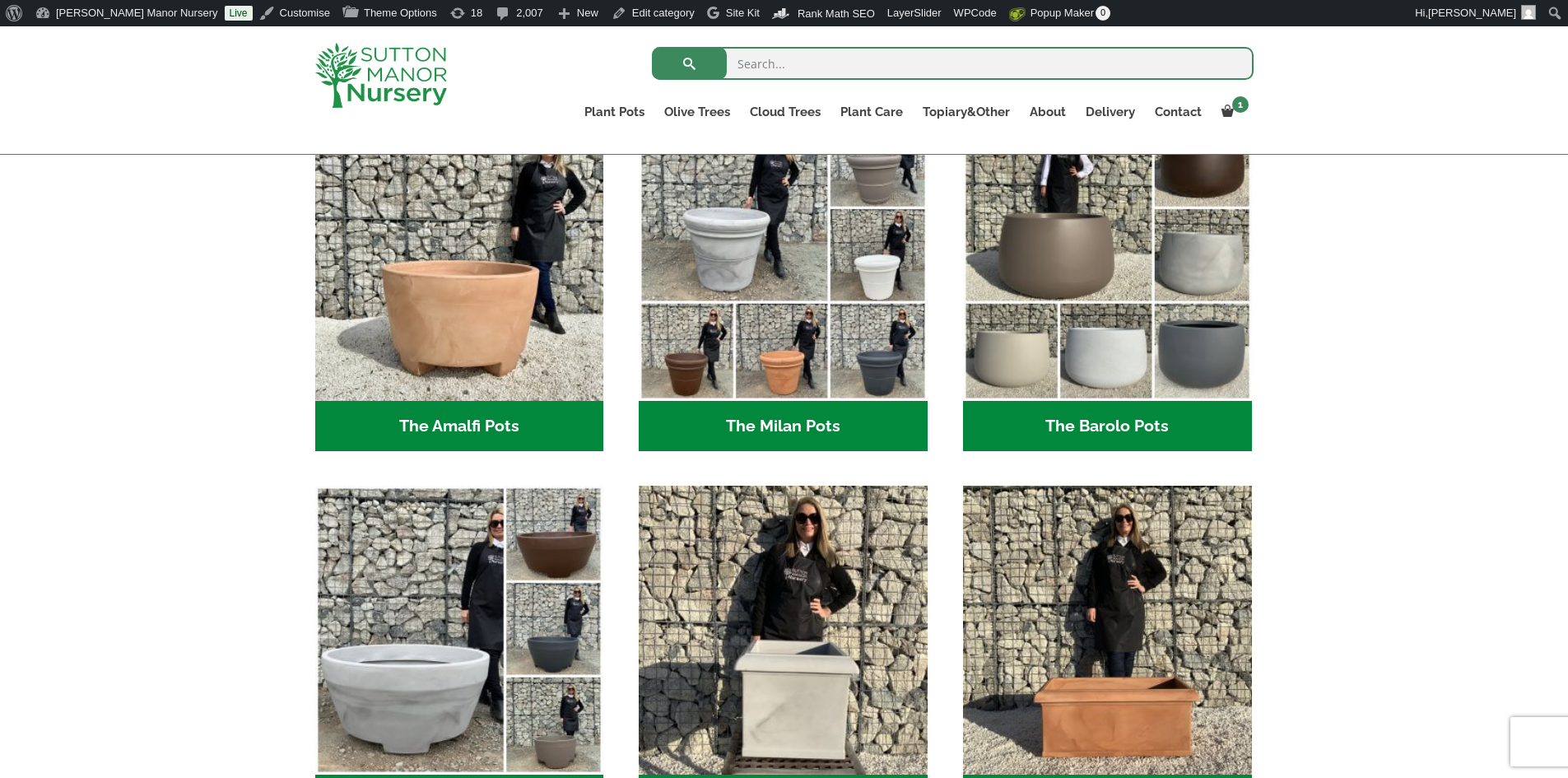
click at [531, 420] on h2 "The Amalfi Pots (3)" at bounding box center [459, 426] width 289 height 51
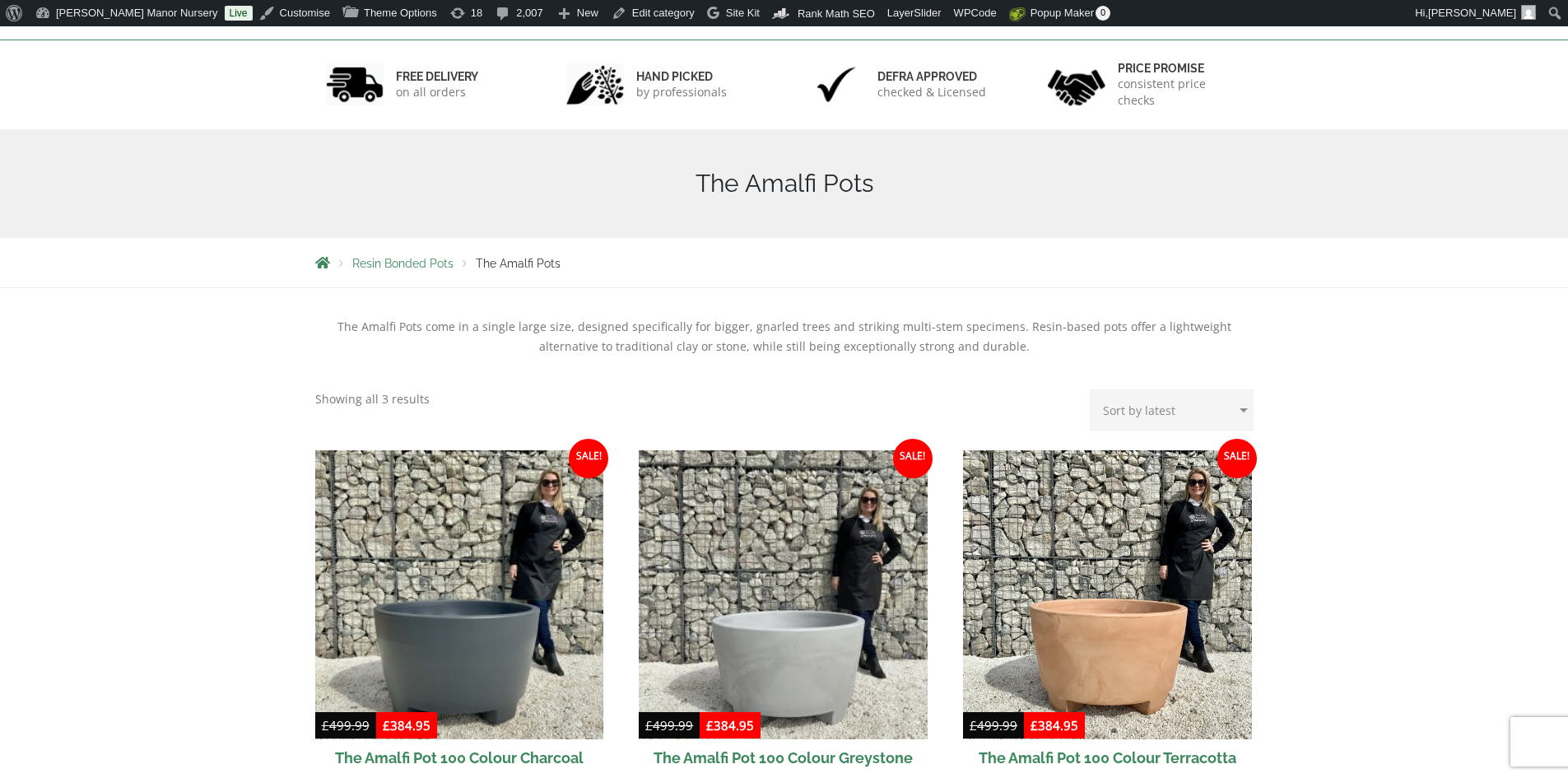
scroll to position [82, 0]
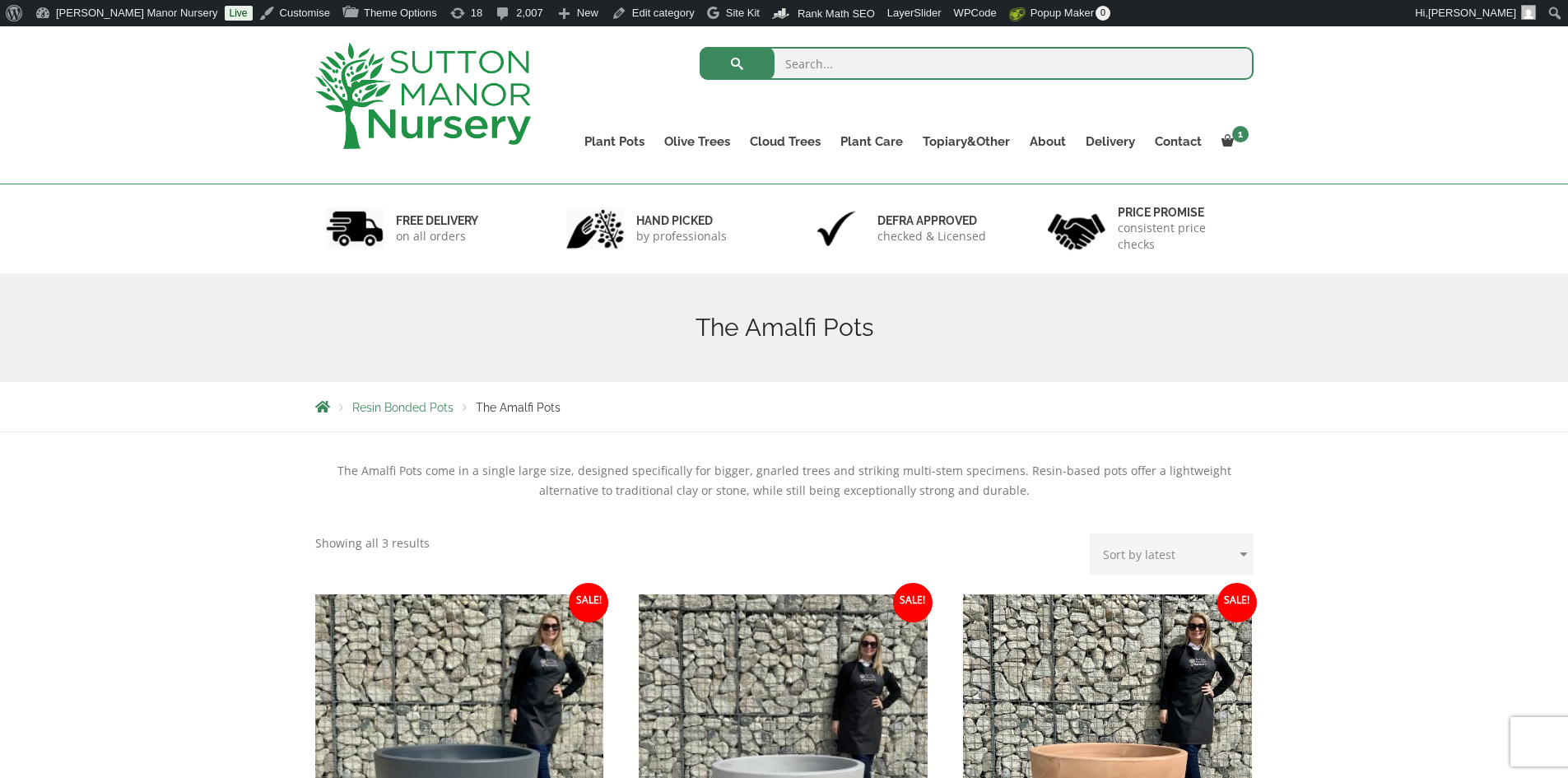
click at [444, 106] on img at bounding box center [422, 96] width 215 height 106
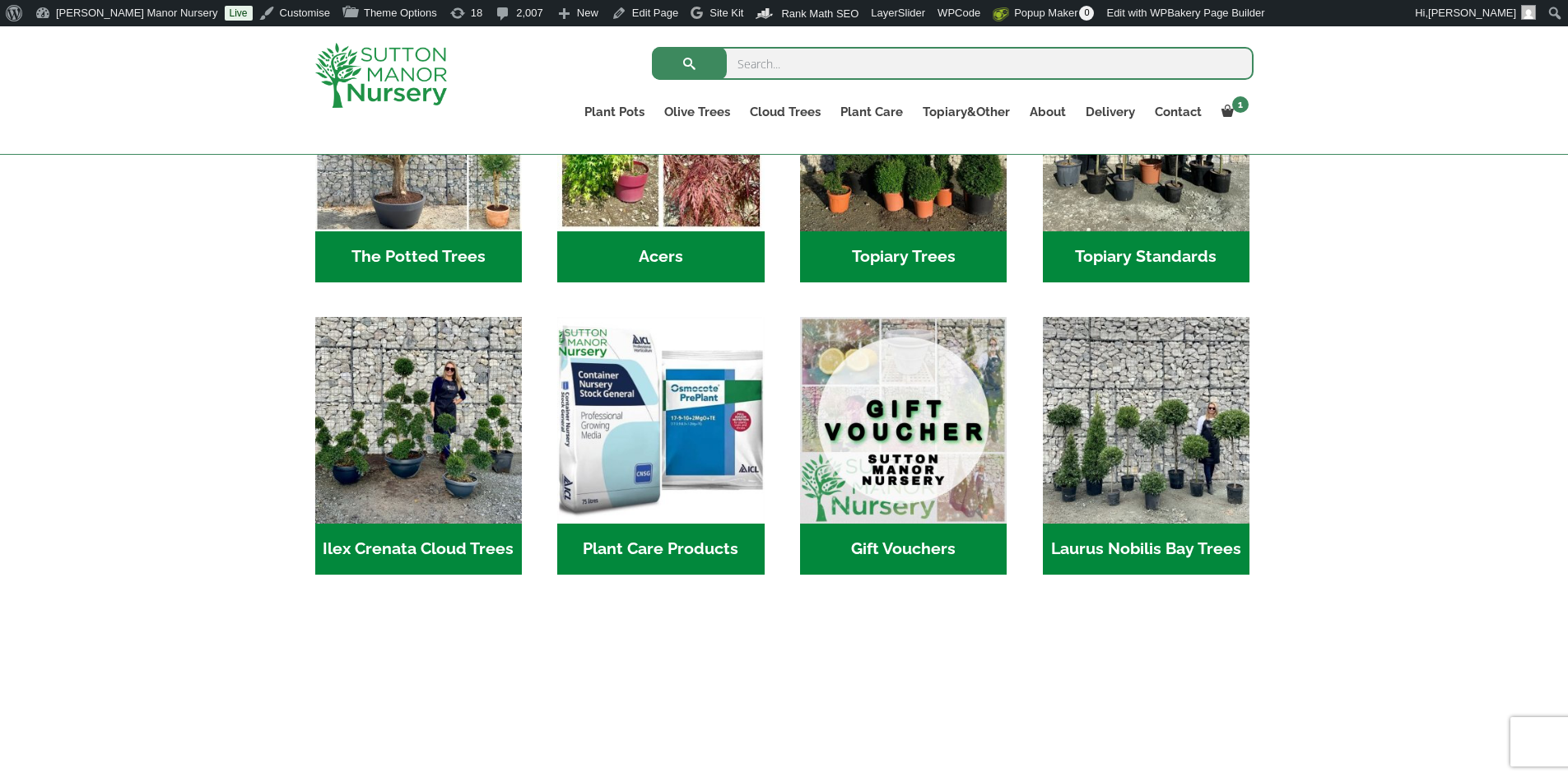
scroll to position [1399, 0]
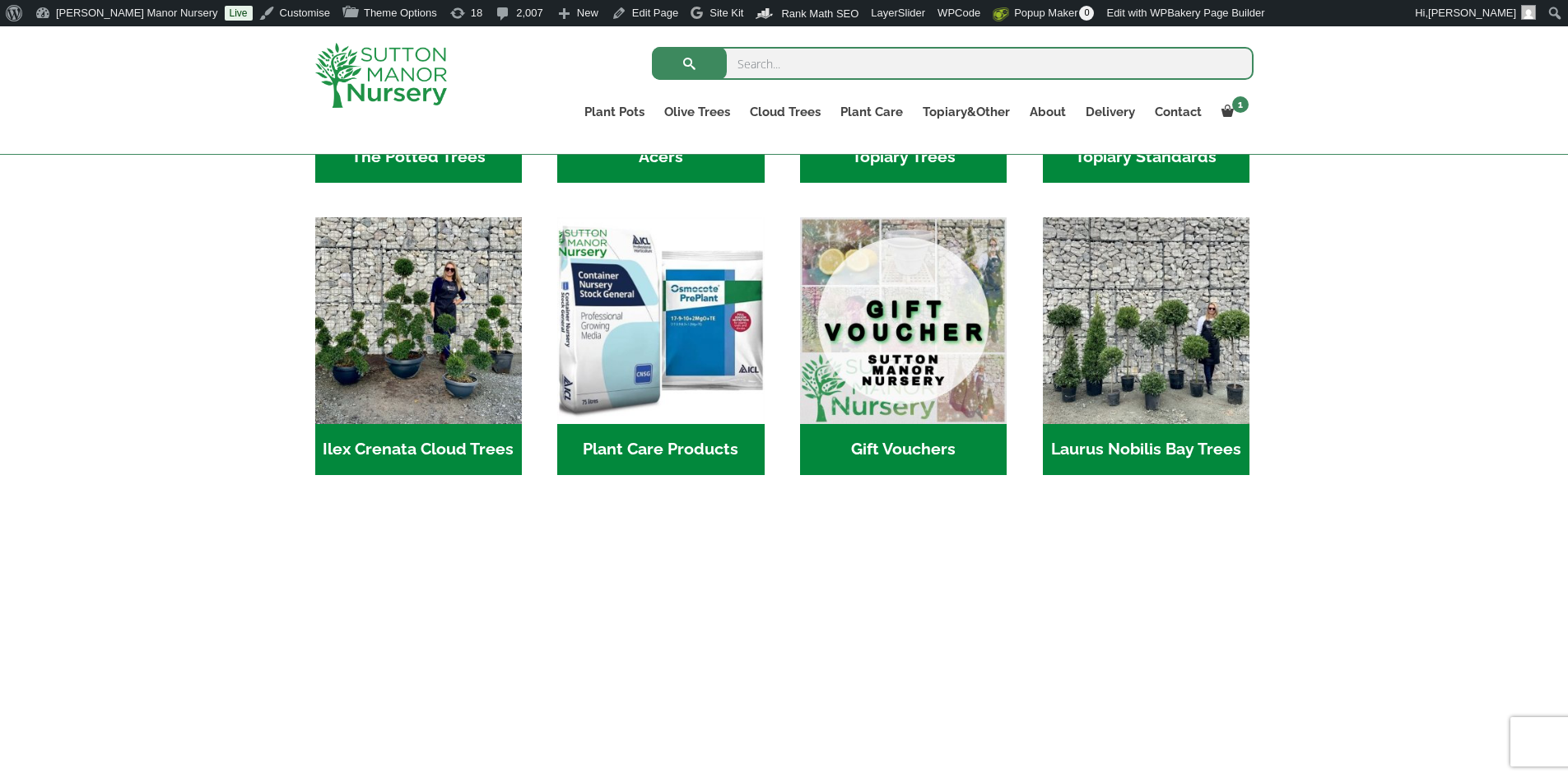
click at [696, 424] on h2 "Plant Care Products (4)" at bounding box center [661, 449] width 207 height 51
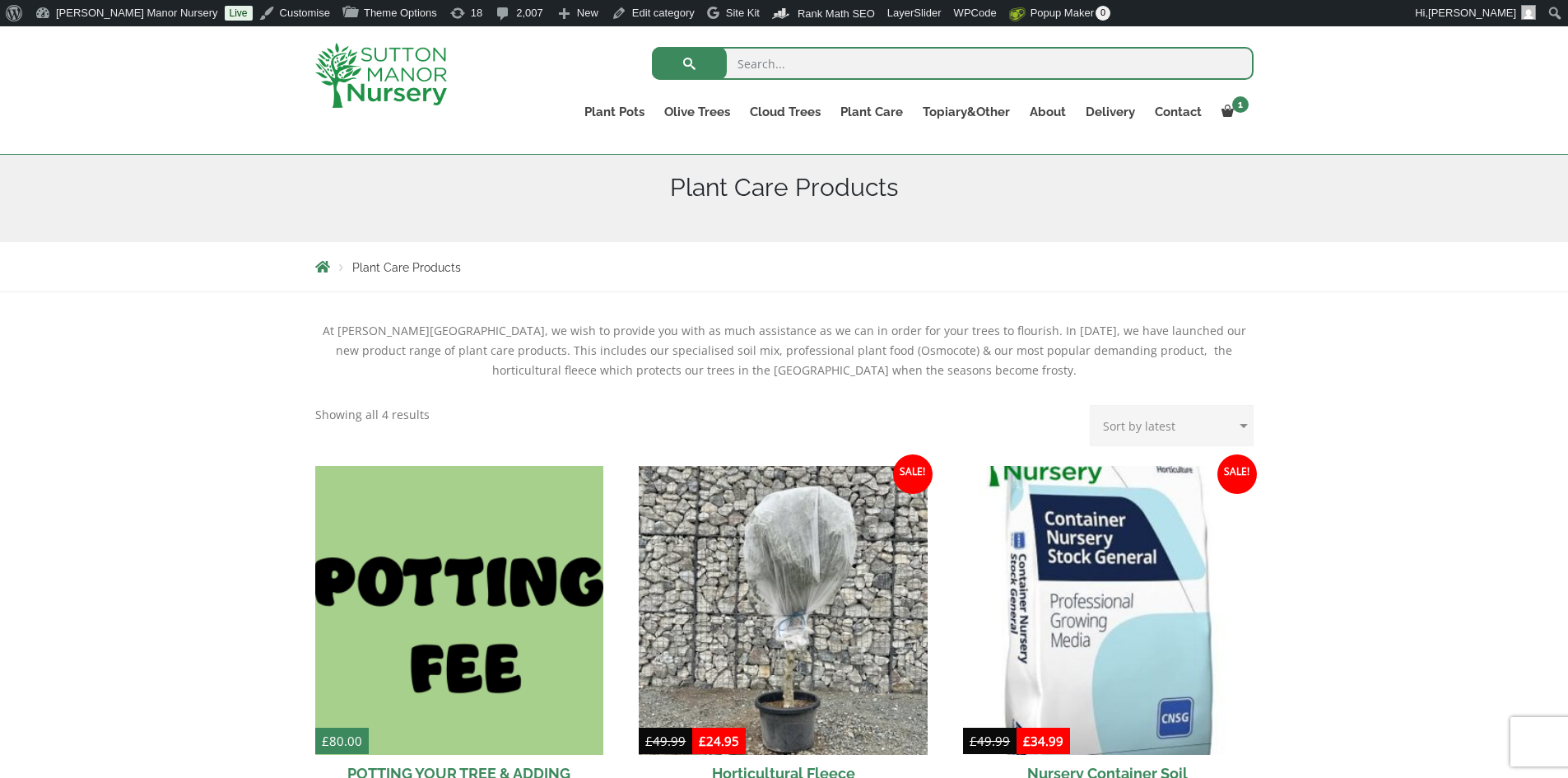
scroll to position [82, 0]
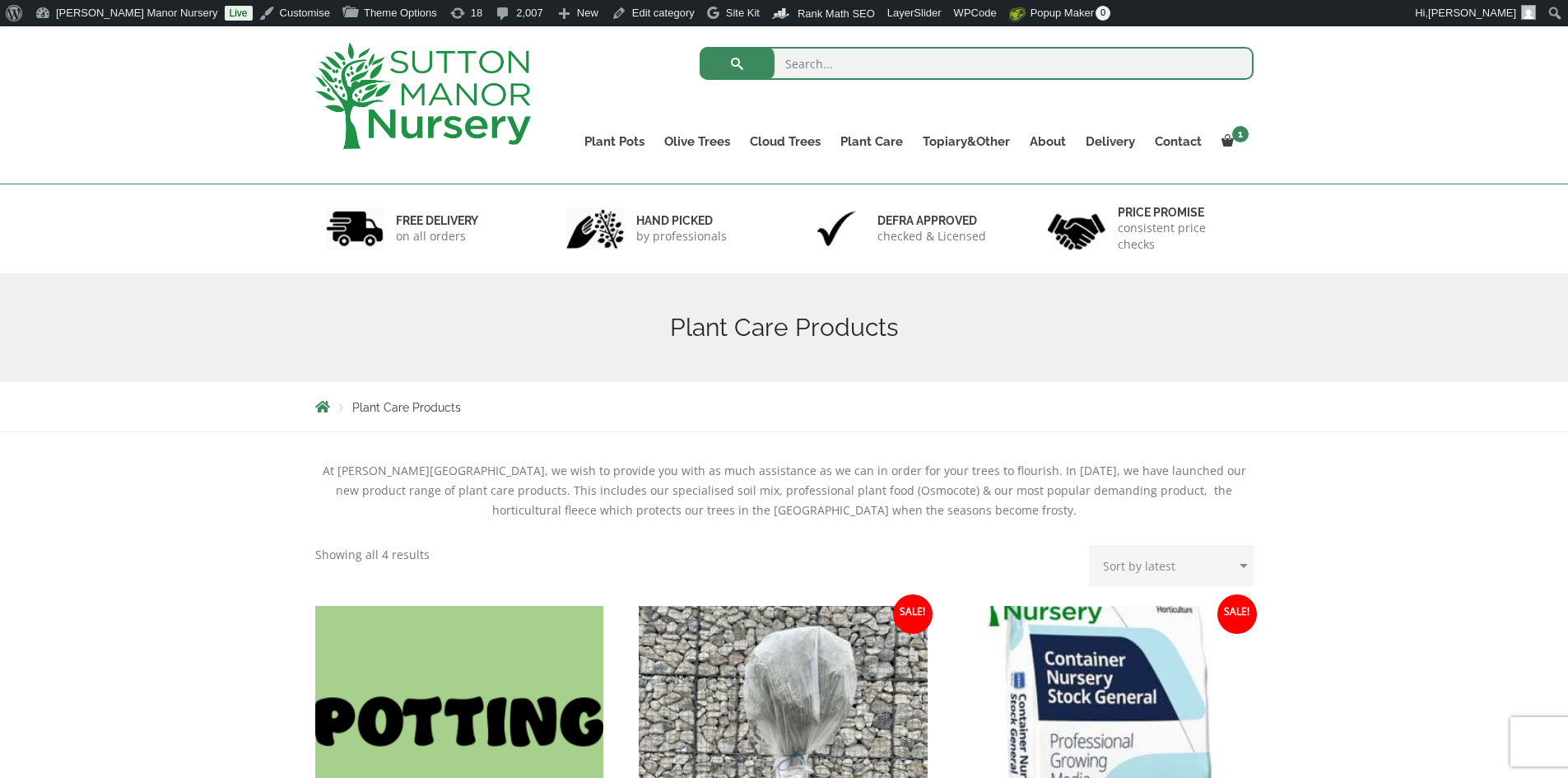
click at [441, 83] on img at bounding box center [422, 96] width 215 height 106
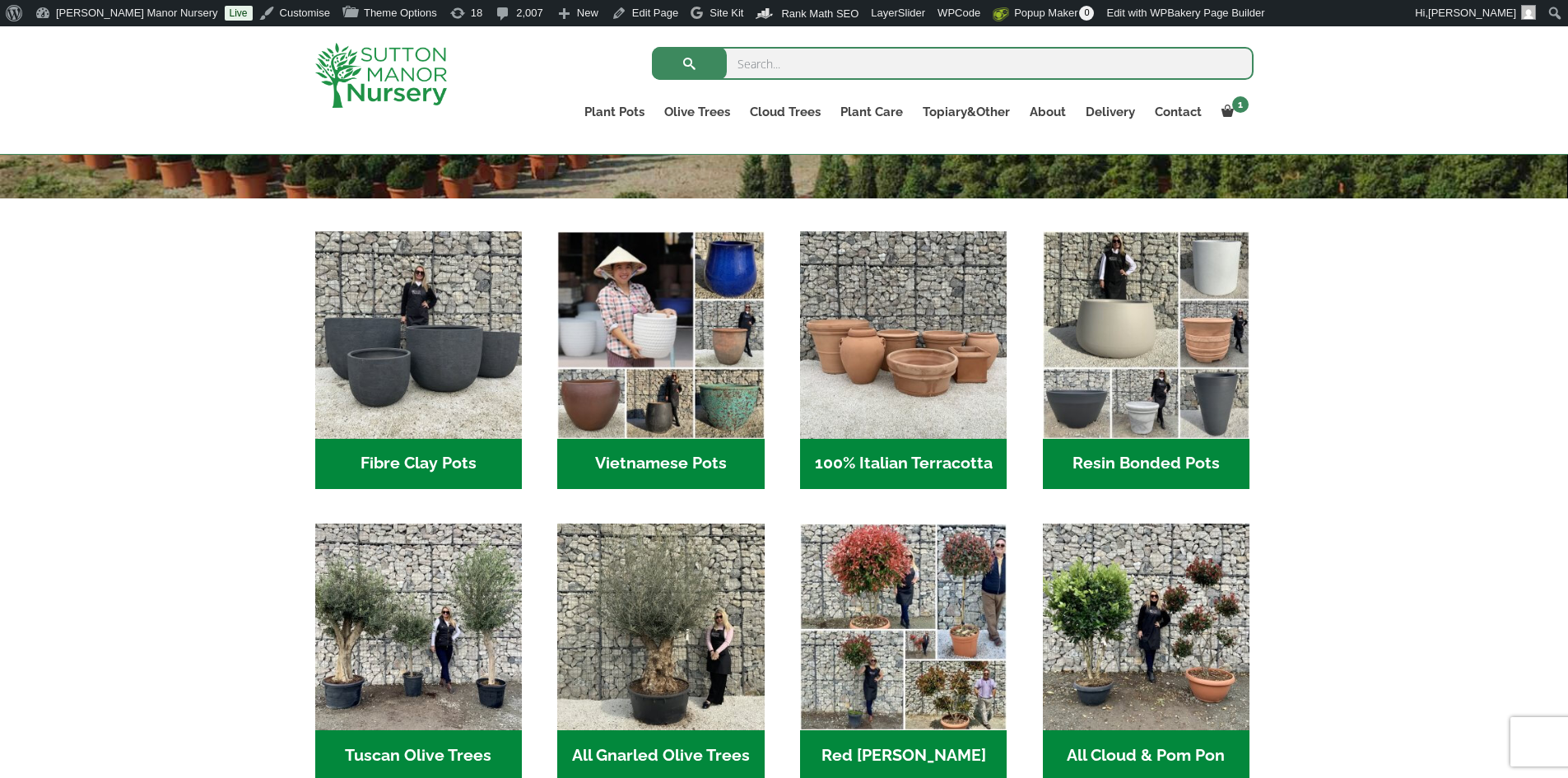
scroll to position [576, 0]
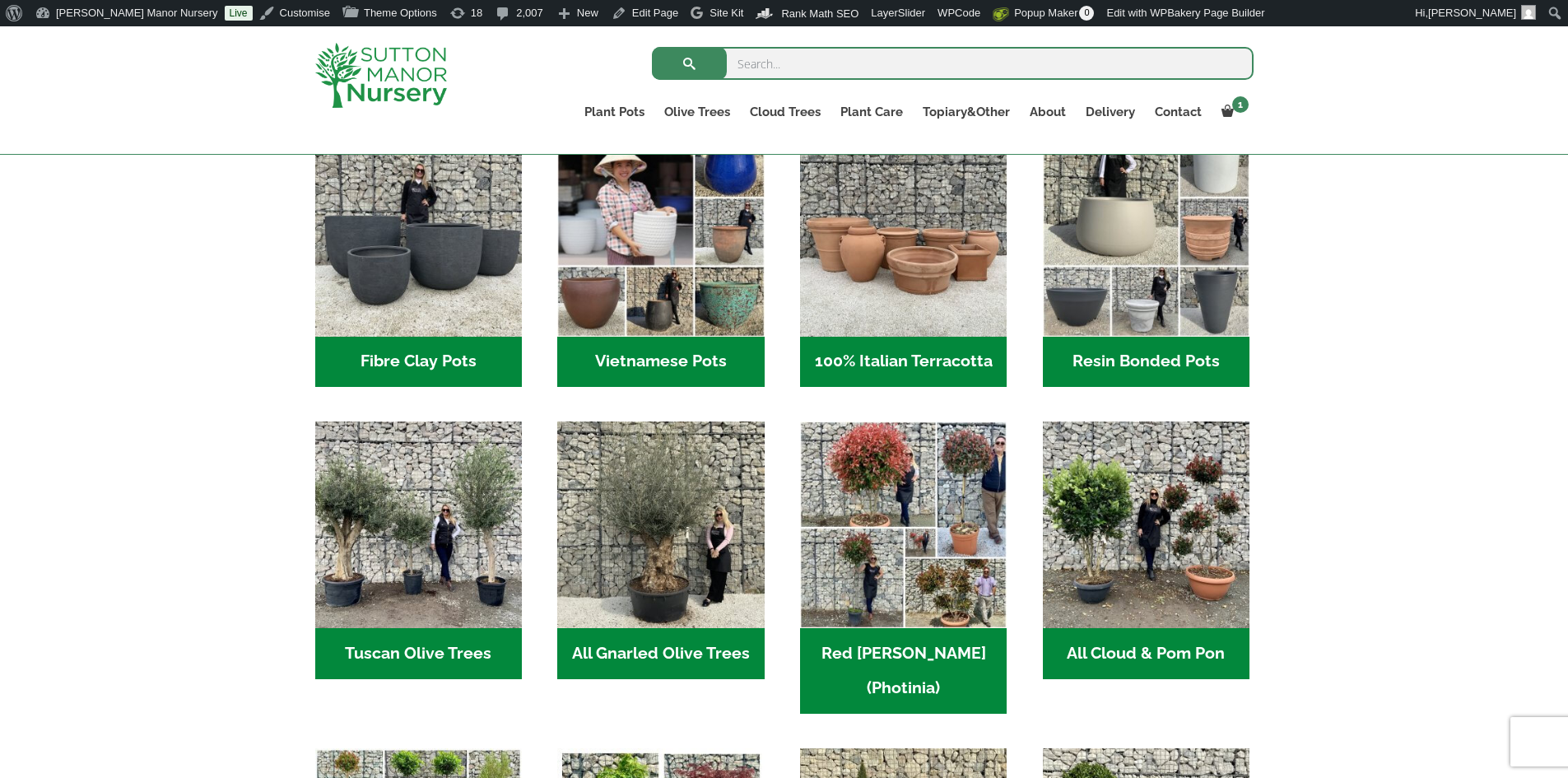
click at [748, 366] on h2 "Vietnamese Pots (55)" at bounding box center [661, 362] width 207 height 51
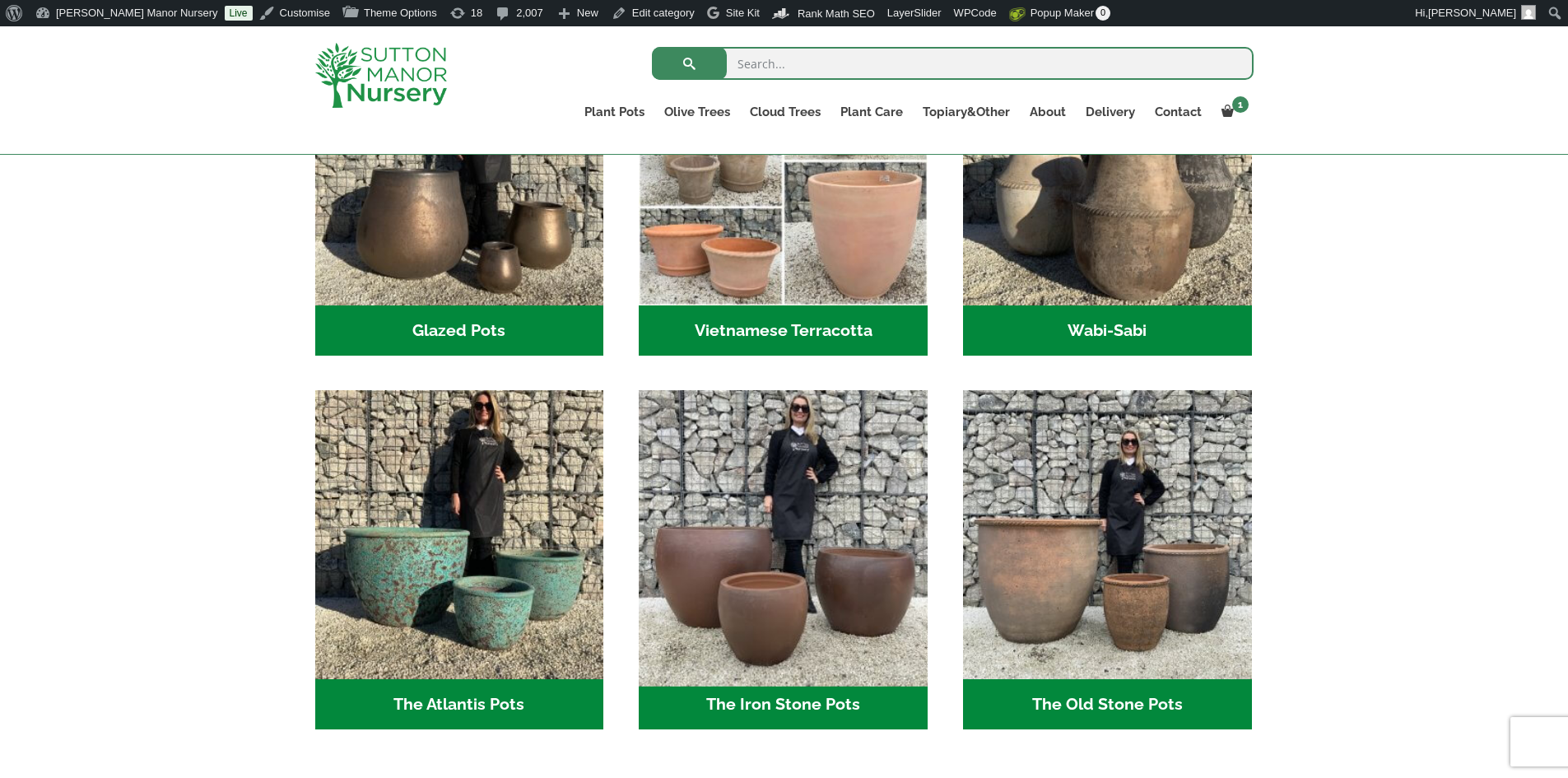
scroll to position [741, 0]
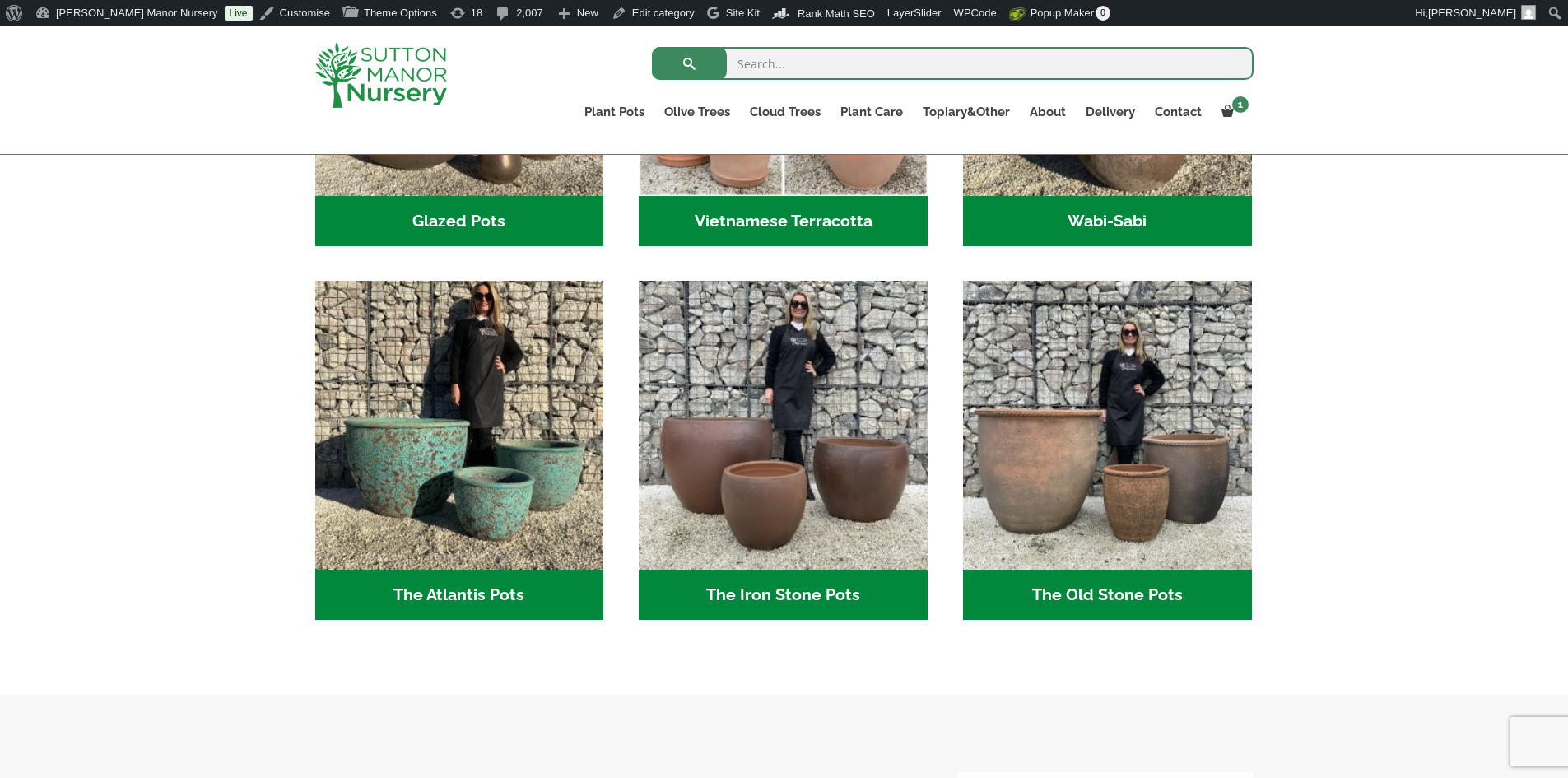
click at [1051, 592] on h2 "The Old Stone Pots (7)" at bounding box center [1108, 594] width 289 height 51
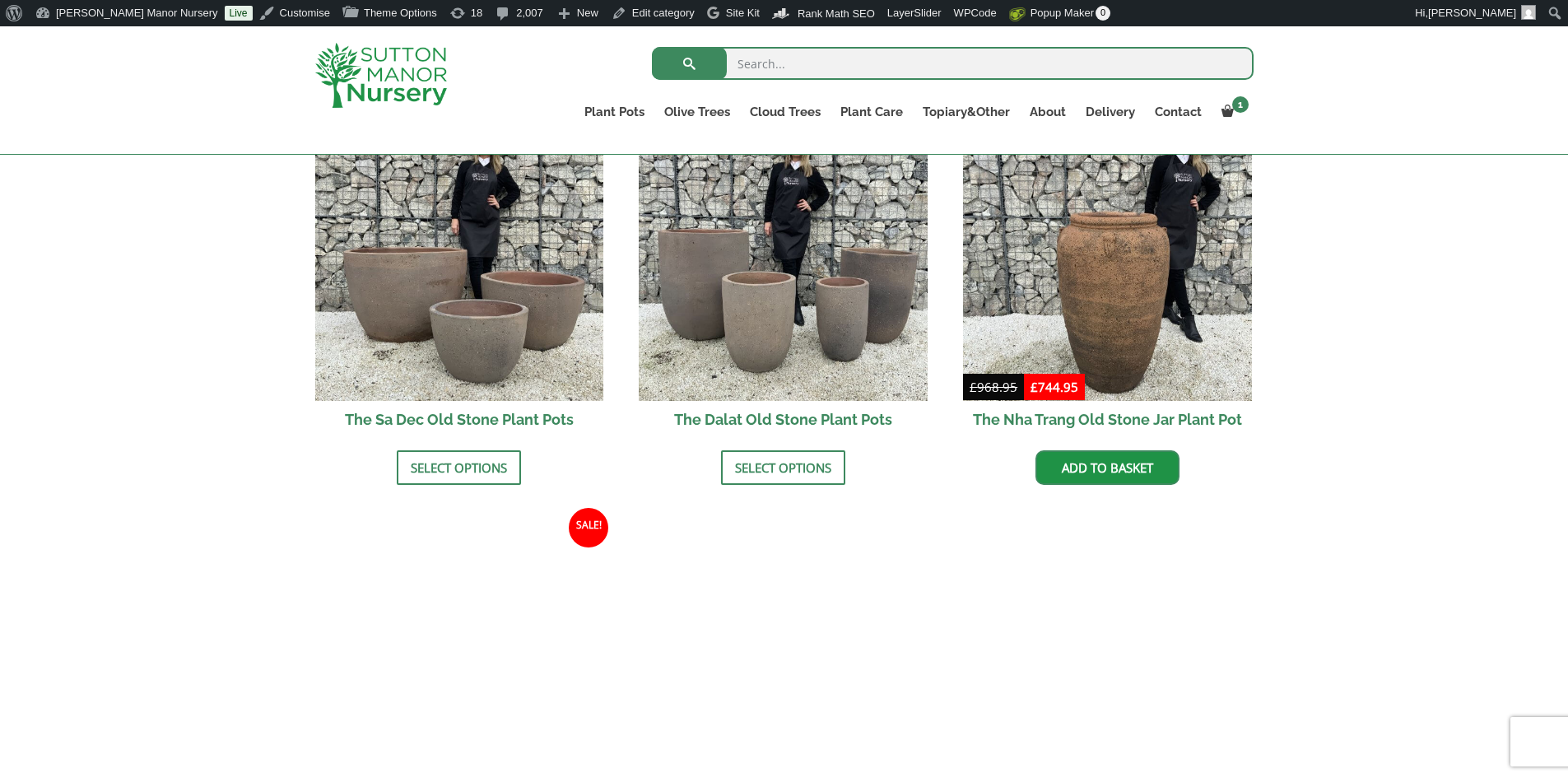
scroll to position [1070, 0]
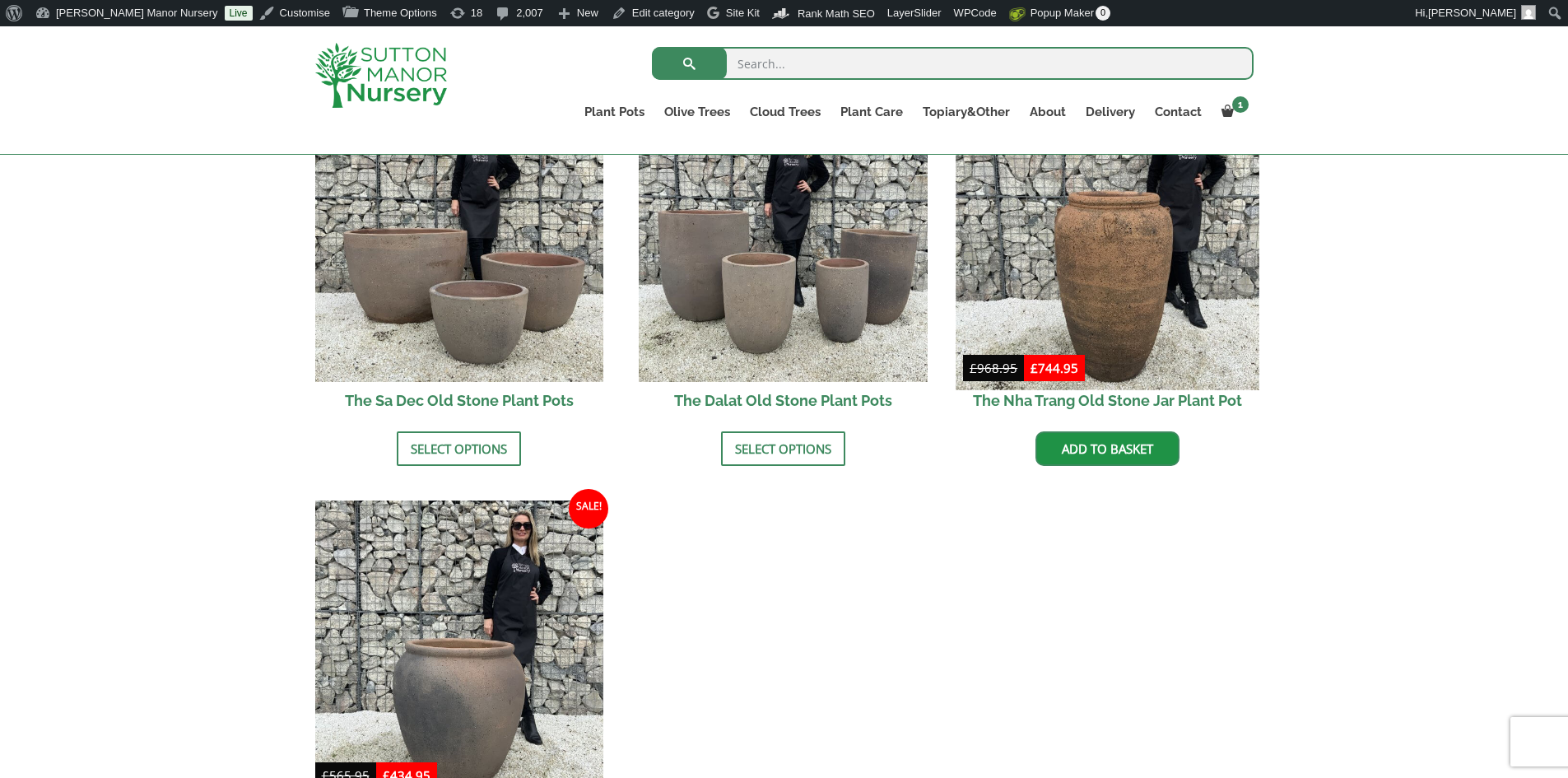
click at [1137, 282] on img at bounding box center [1107, 237] width 302 height 302
